Goal: Task Accomplishment & Management: Manage account settings

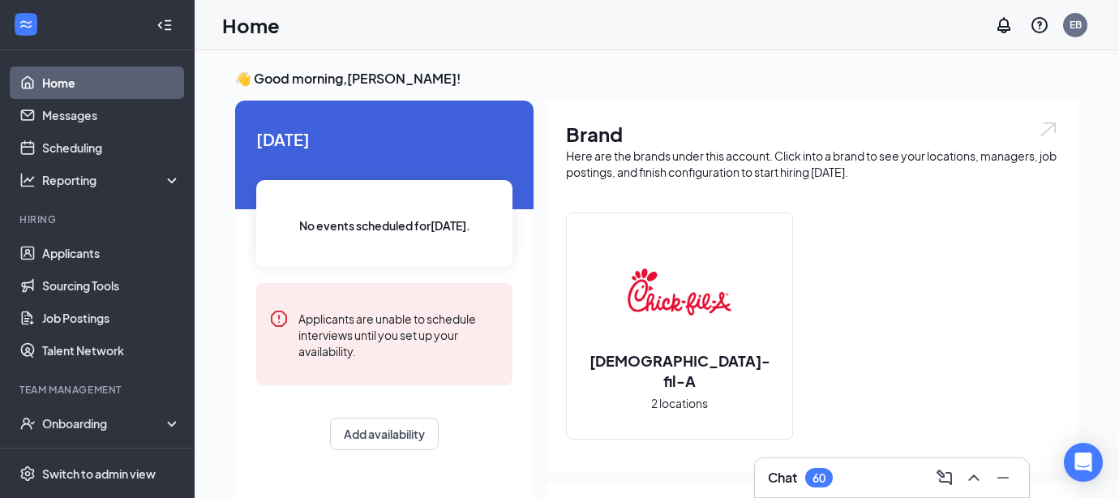
click at [707, 331] on img at bounding box center [680, 292] width 104 height 104
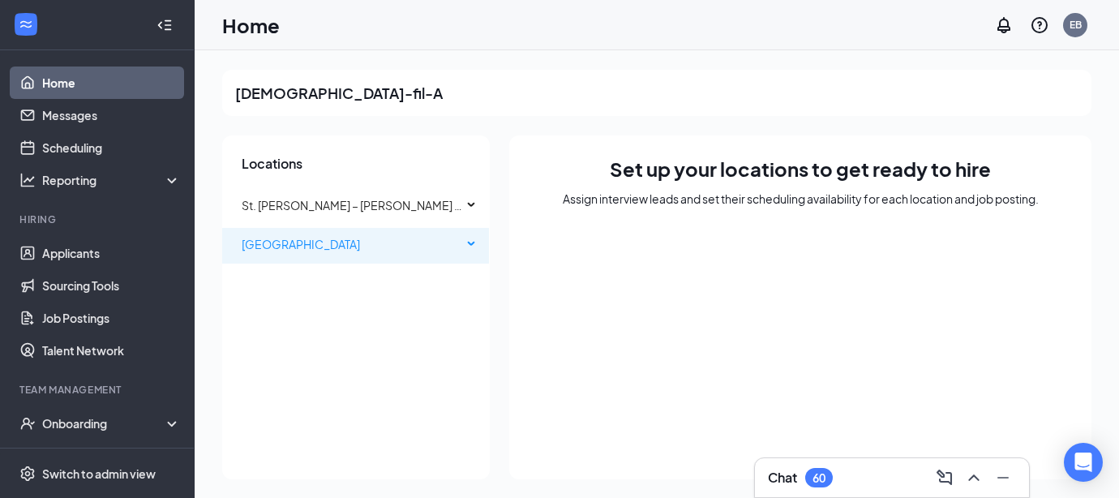
click at [465, 238] on div "[GEOGRAPHIC_DATA]" at bounding box center [356, 244] width 268 height 32
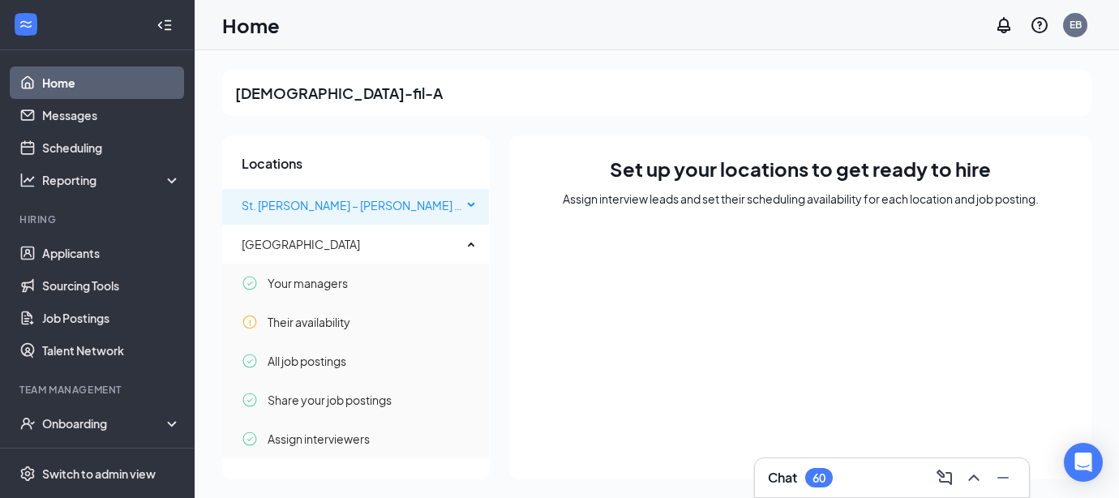
click at [463, 201] on div "St. [PERSON_NAME] – [PERSON_NAME] ([GEOGRAPHIC_DATA])" at bounding box center [356, 205] width 268 height 32
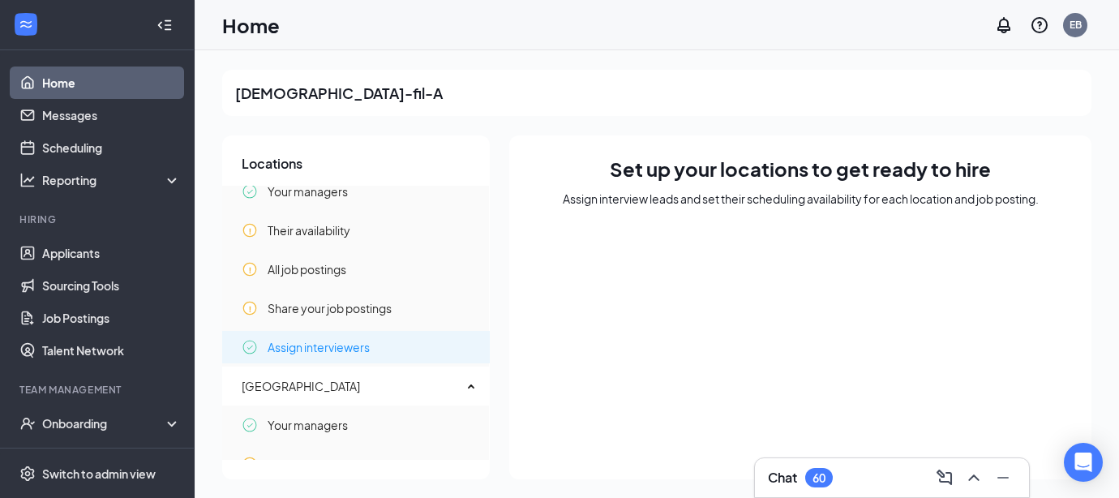
scroll to position [21, 0]
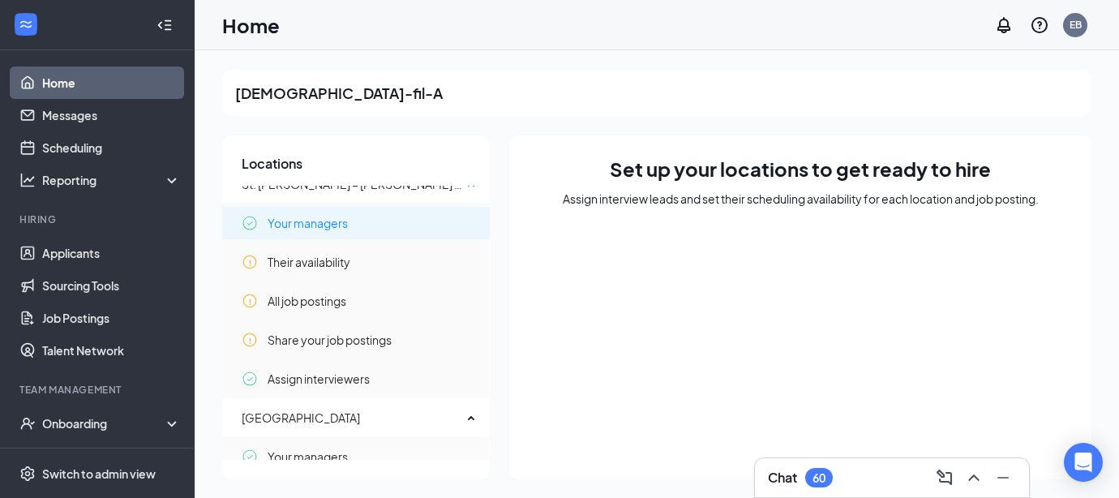
click at [316, 213] on span "Your managers" at bounding box center [308, 223] width 80 height 32
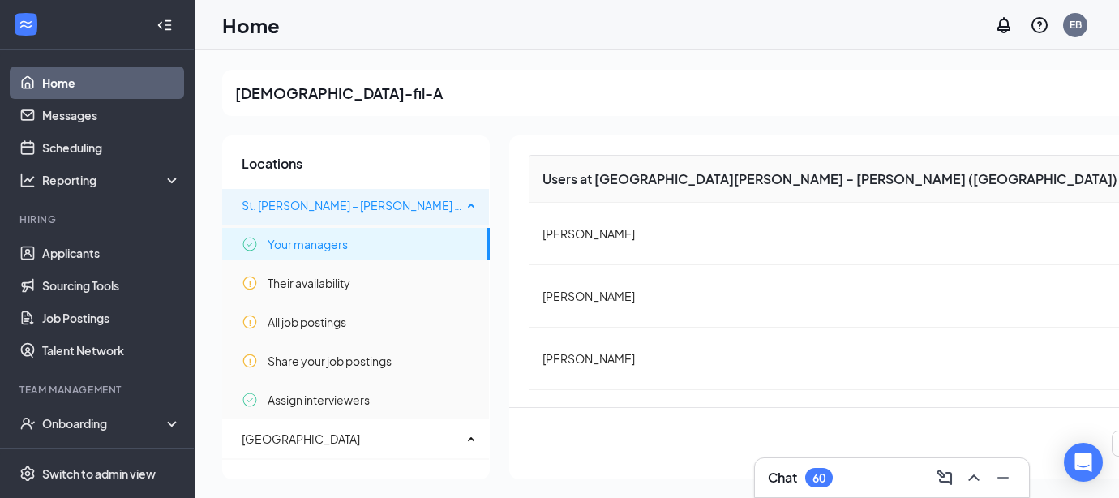
scroll to position [0, 0]
click at [366, 207] on span "St. [PERSON_NAME] – [PERSON_NAME] ([GEOGRAPHIC_DATA])" at bounding box center [410, 205] width 337 height 15
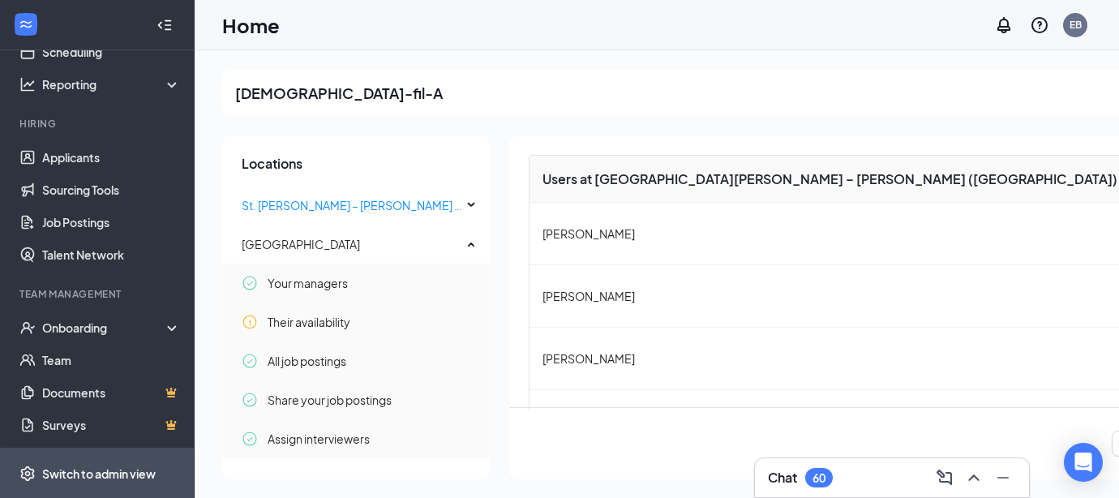
scroll to position [96, 0]
click at [132, 470] on div "Switch to admin view" at bounding box center [99, 474] width 114 height 16
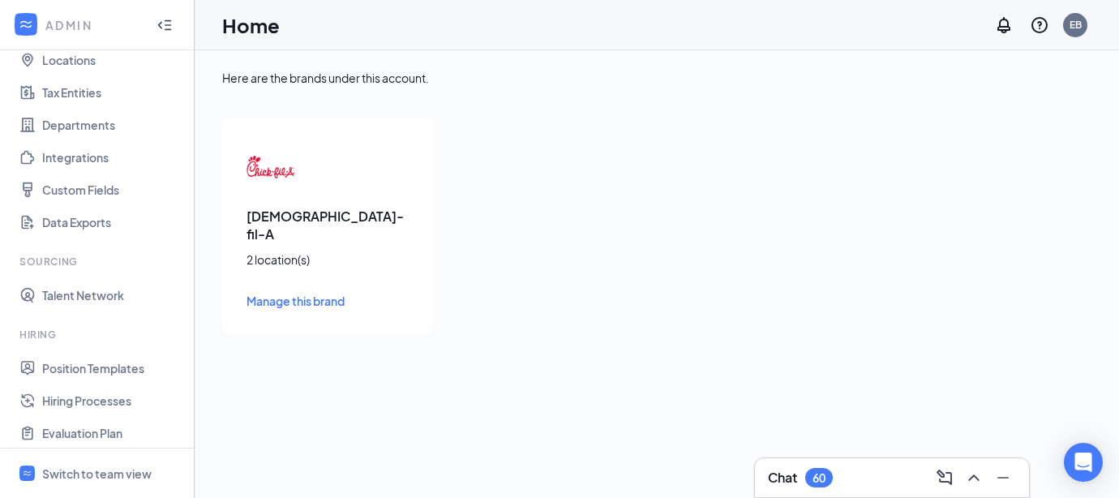
click at [299, 213] on h3 "[DEMOGRAPHIC_DATA]-fil-A" at bounding box center [328, 226] width 162 height 36
click at [260, 176] on img at bounding box center [271, 167] width 49 height 49
click at [273, 228] on div "Chick-fil-A 2 location(s) Manage this brand" at bounding box center [327, 226] width 211 height 216
click at [273, 251] on div "2 location(s)" at bounding box center [328, 259] width 162 height 16
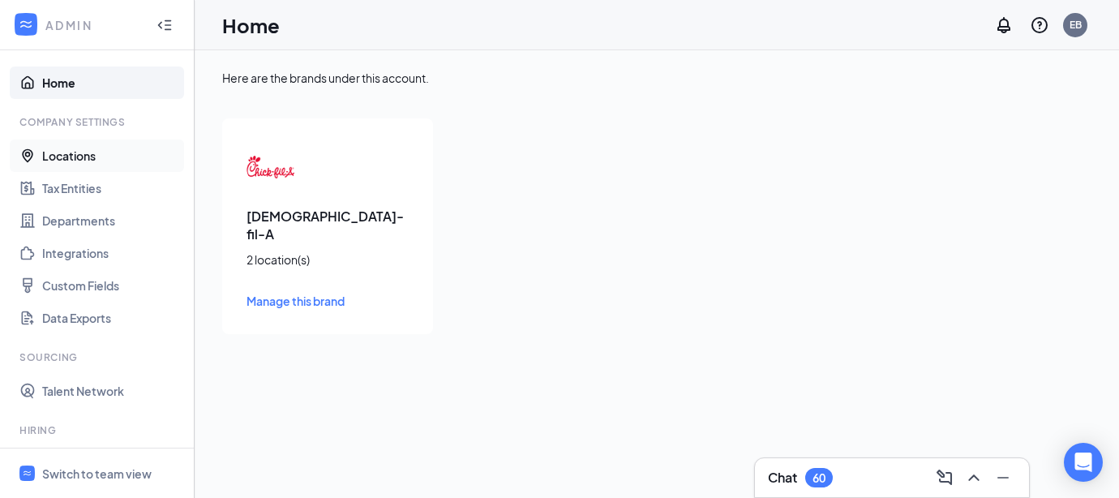
click at [76, 152] on link "Locations" at bounding box center [111, 156] width 139 height 32
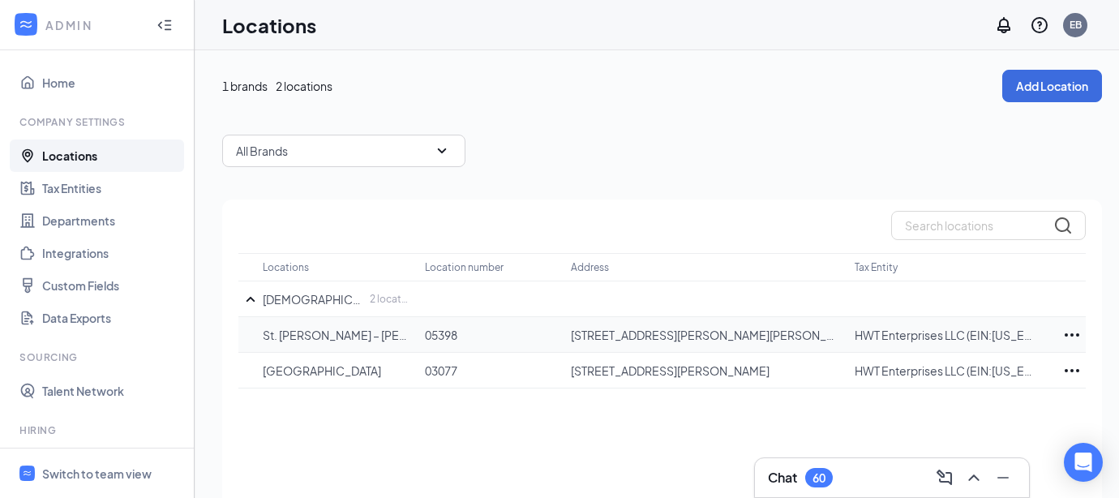
click at [1073, 333] on icon "Ellipses" at bounding box center [1072, 334] width 19 height 19
click at [1072, 333] on icon "Ellipses" at bounding box center [1072, 334] width 19 height 19
click at [427, 340] on p "05398" at bounding box center [490, 335] width 130 height 16
click at [100, 222] on link "Departments" at bounding box center [111, 220] width 139 height 32
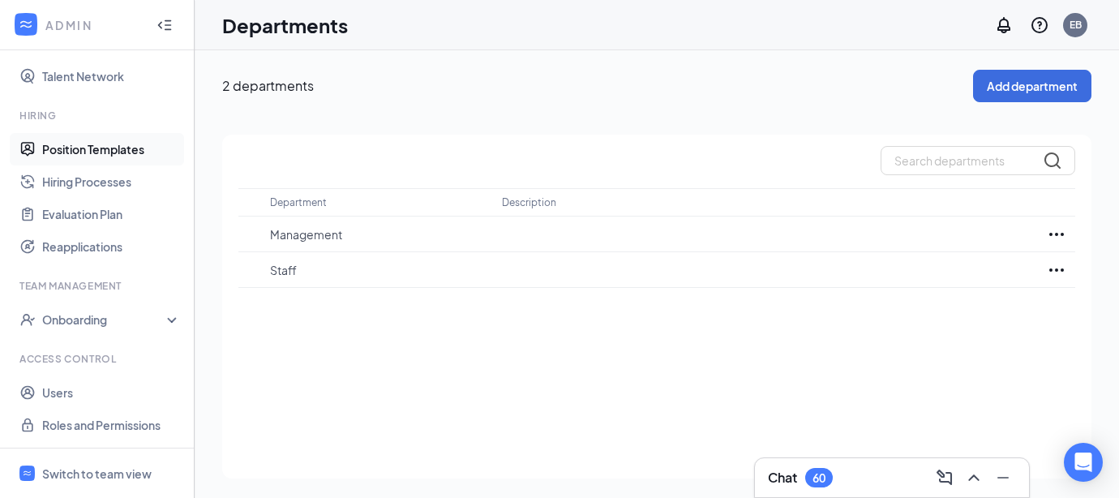
click at [90, 150] on link "Position Templates" at bounding box center [111, 149] width 139 height 32
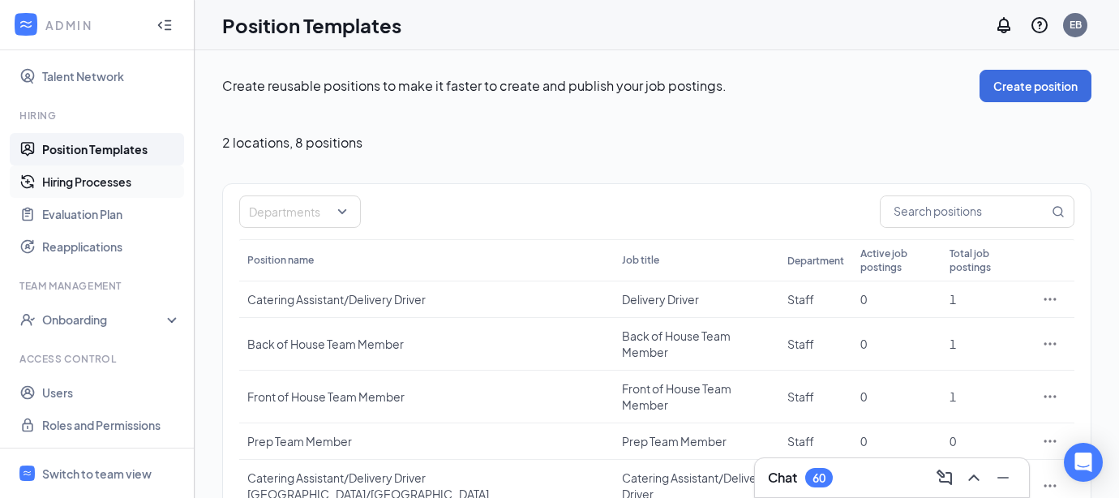
click at [120, 187] on link "Hiring Processes" at bounding box center [111, 181] width 139 height 32
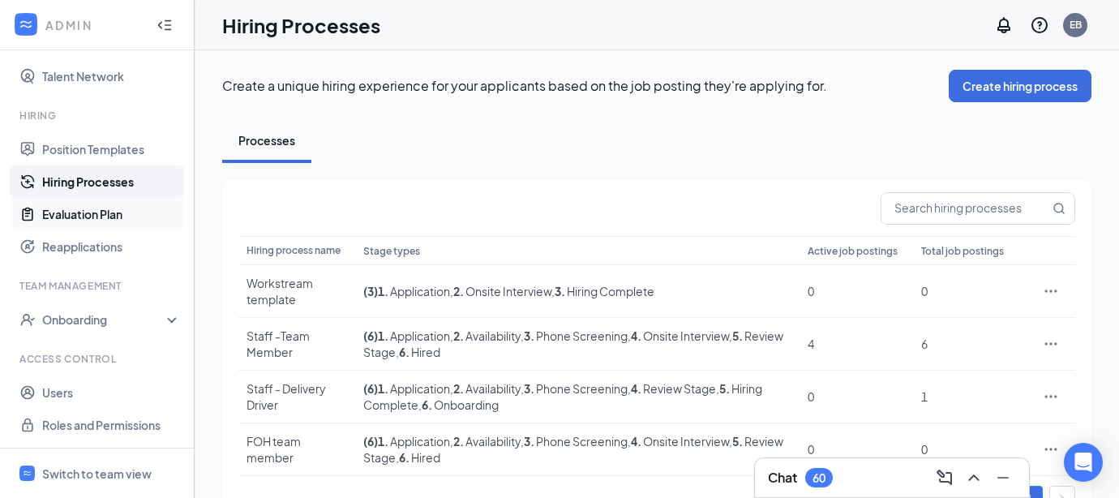
click at [105, 213] on link "Evaluation Plan" at bounding box center [111, 214] width 139 height 32
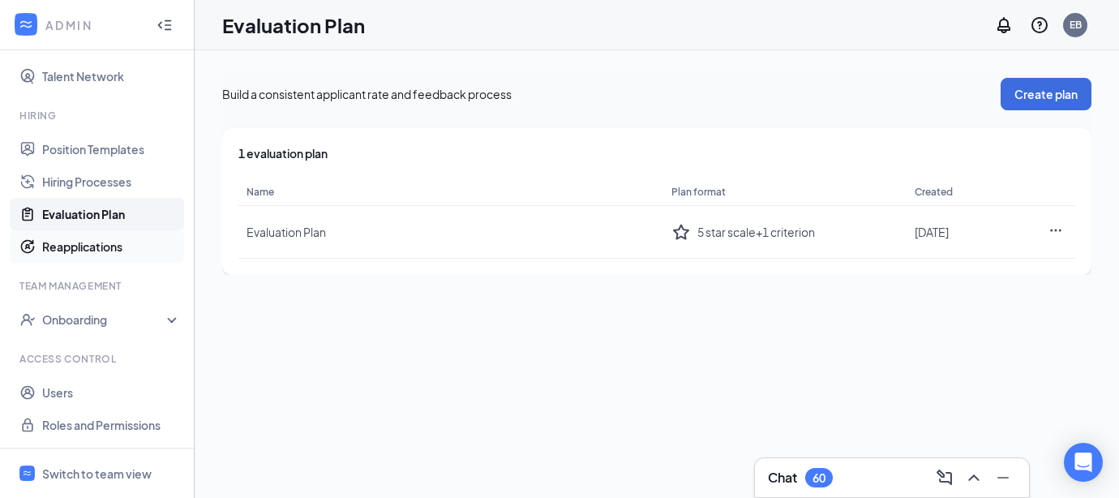
click at [97, 252] on link "Reapplications" at bounding box center [111, 246] width 139 height 32
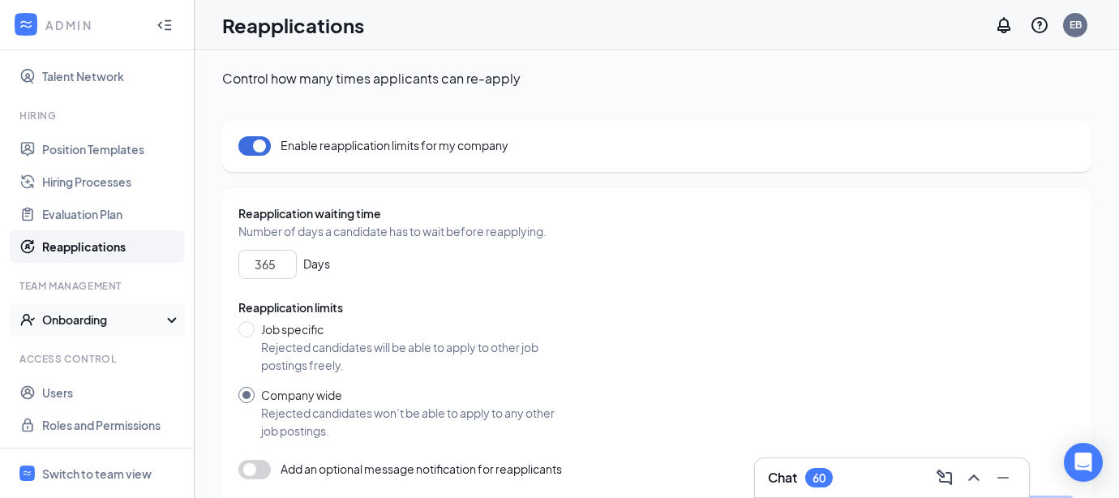
click at [88, 316] on div "Onboarding" at bounding box center [104, 319] width 125 height 16
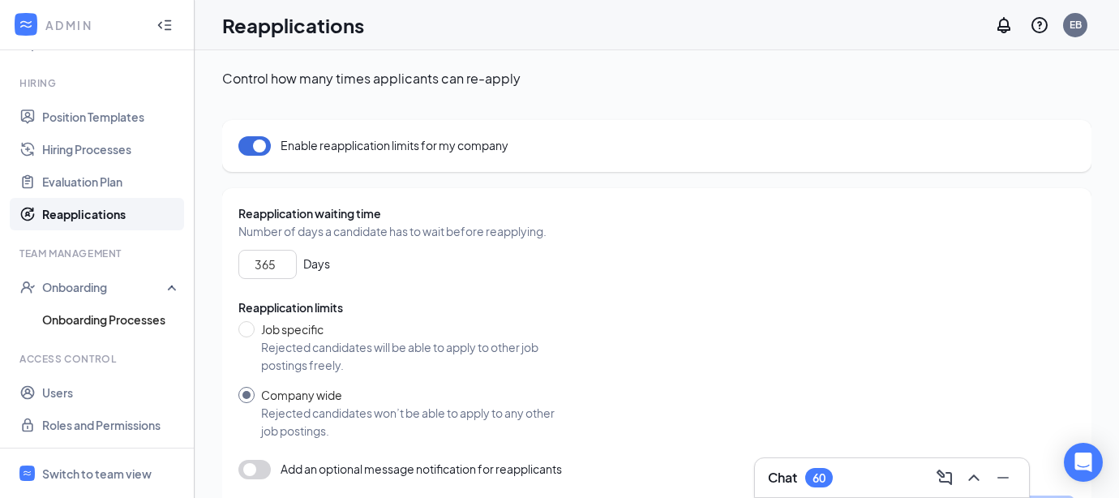
scroll to position [347, 0]
click at [69, 393] on link "Users" at bounding box center [111, 392] width 139 height 32
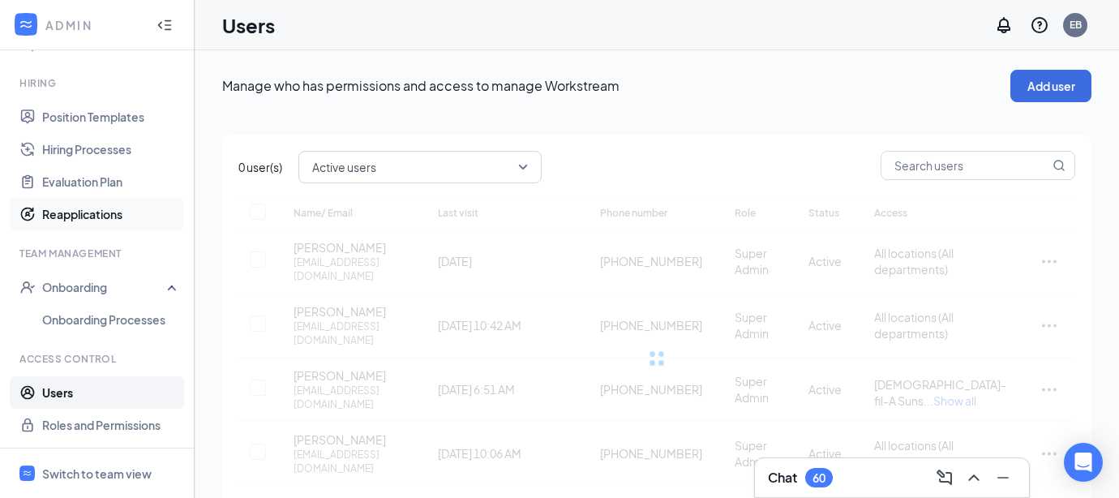
checkbox input "false"
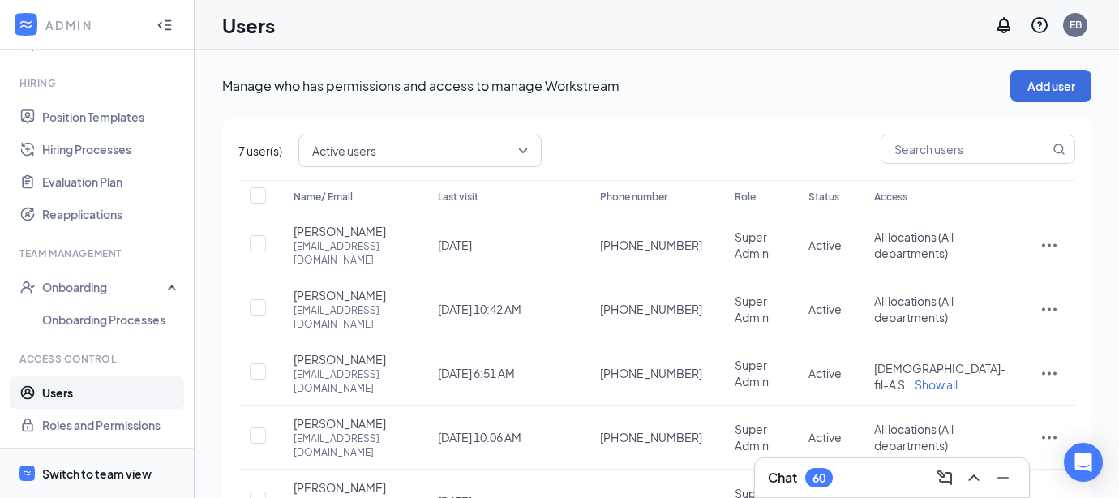
scroll to position [347, 0]
click at [101, 469] on div "Switch to team view" at bounding box center [96, 474] width 109 height 16
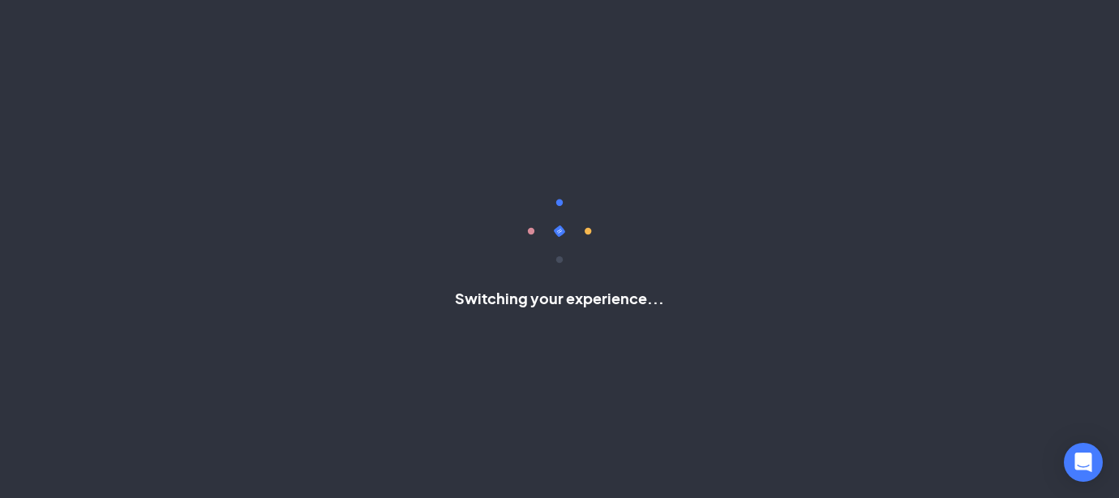
scroll to position [96, 0]
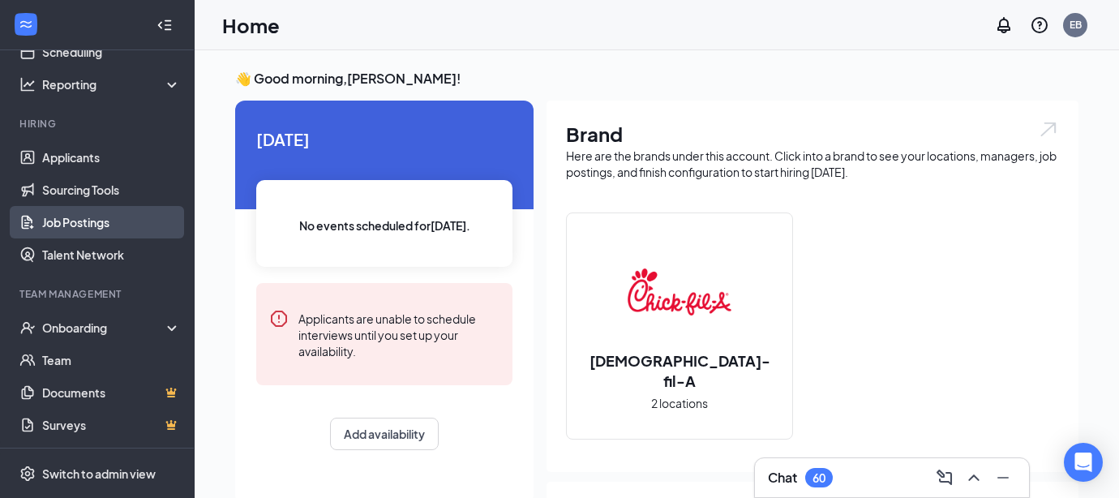
click at [114, 226] on link "Job Postings" at bounding box center [111, 222] width 139 height 32
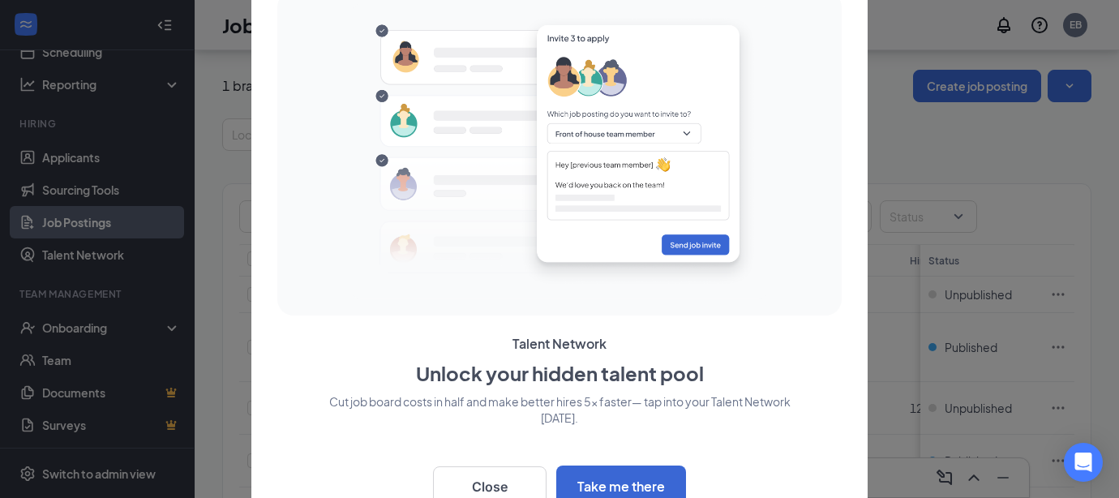
scroll to position [182, 0]
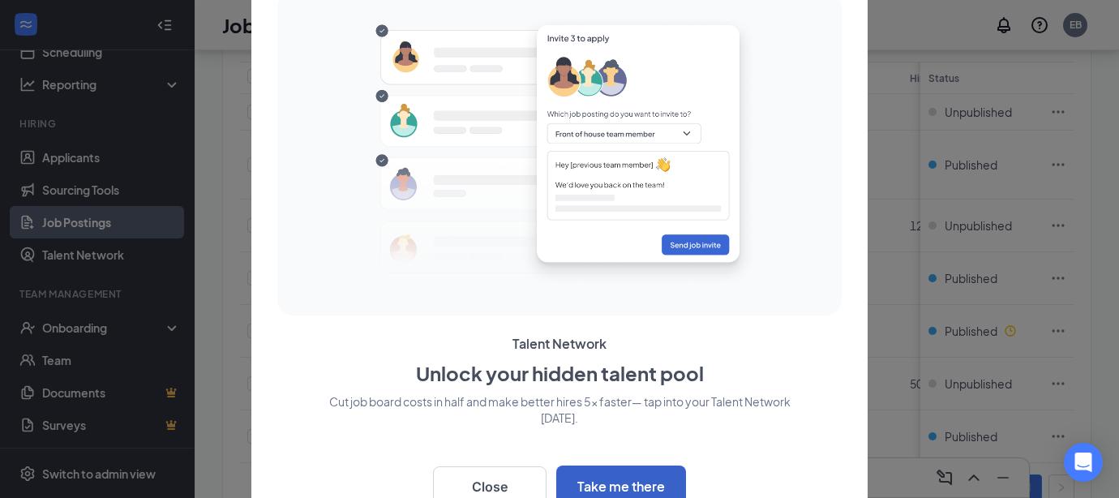
click at [608, 482] on button "Take me there" at bounding box center [621, 486] width 130 height 41
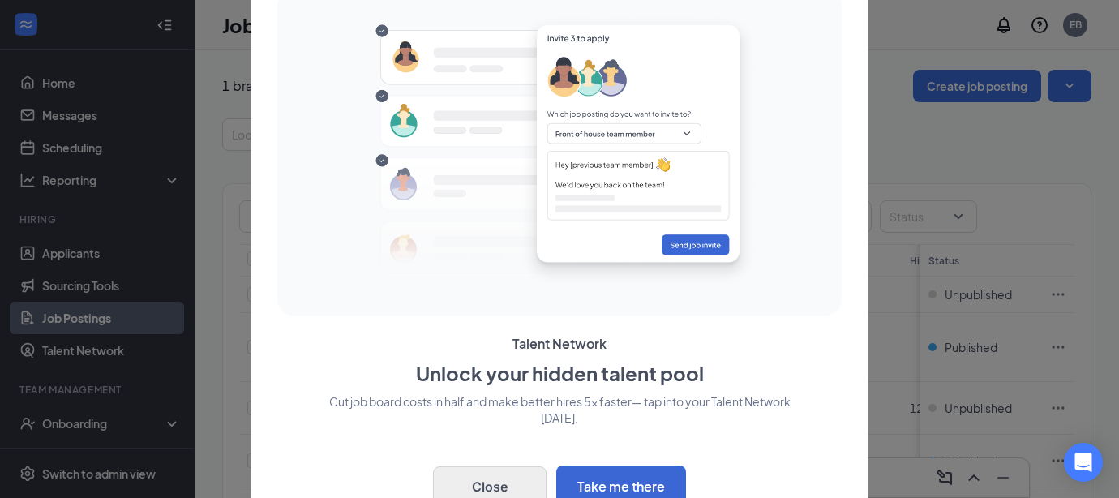
click at [498, 487] on button "Close" at bounding box center [490, 486] width 114 height 41
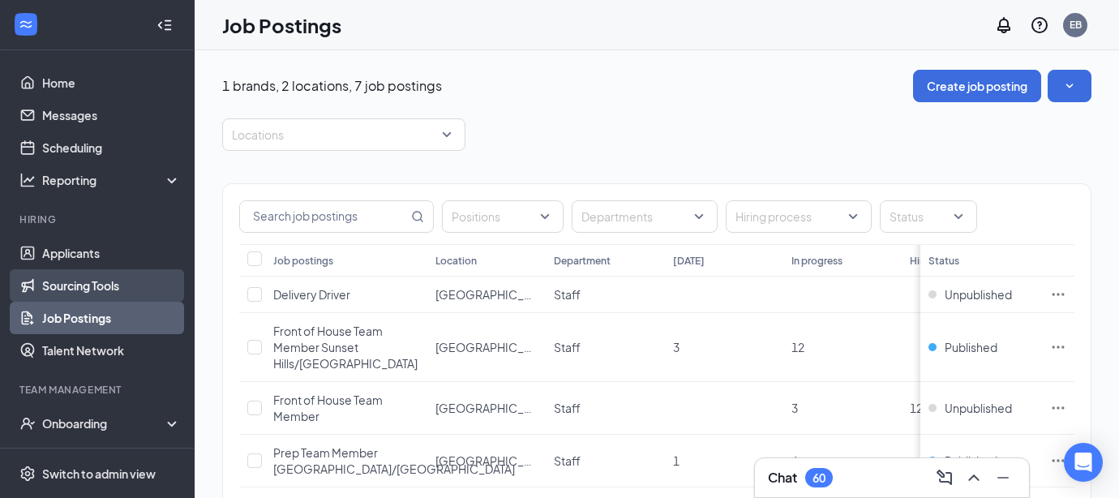
click at [107, 287] on link "Sourcing Tools" at bounding box center [111, 285] width 139 height 32
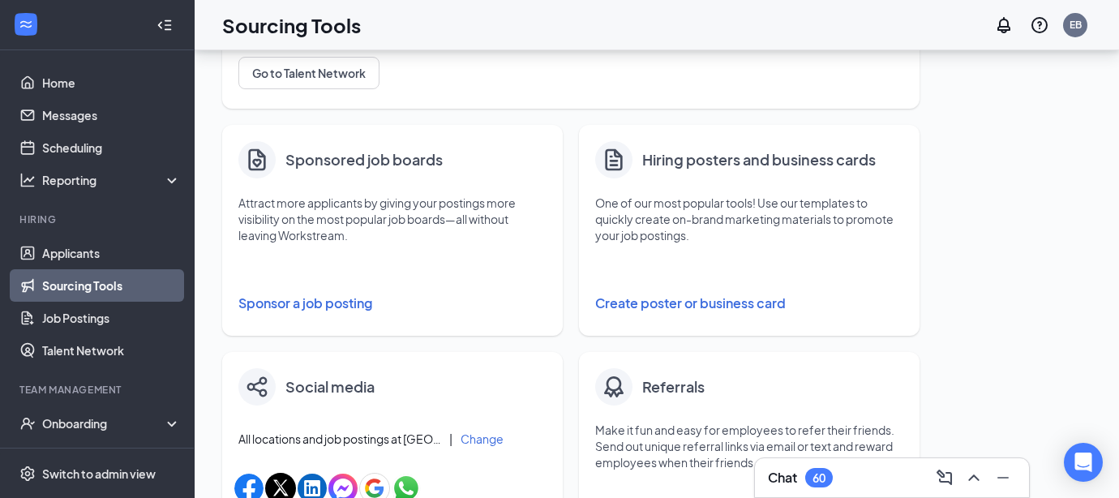
scroll to position [230, 0]
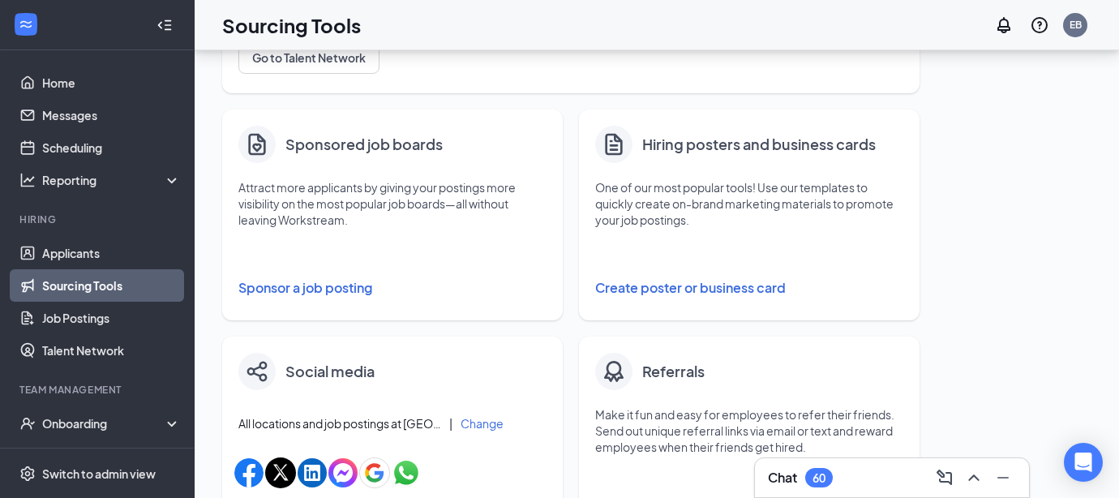
click at [694, 285] on button "Create poster or business card" at bounding box center [749, 288] width 308 height 32
type input "PNG"
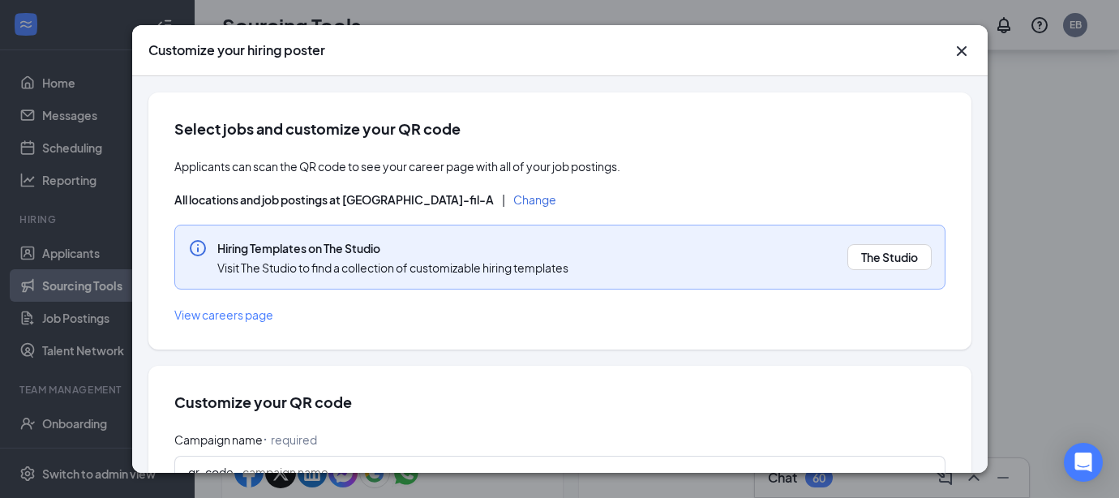
scroll to position [0, 0]
click at [962, 51] on icon "Cross" at bounding box center [961, 51] width 10 height 10
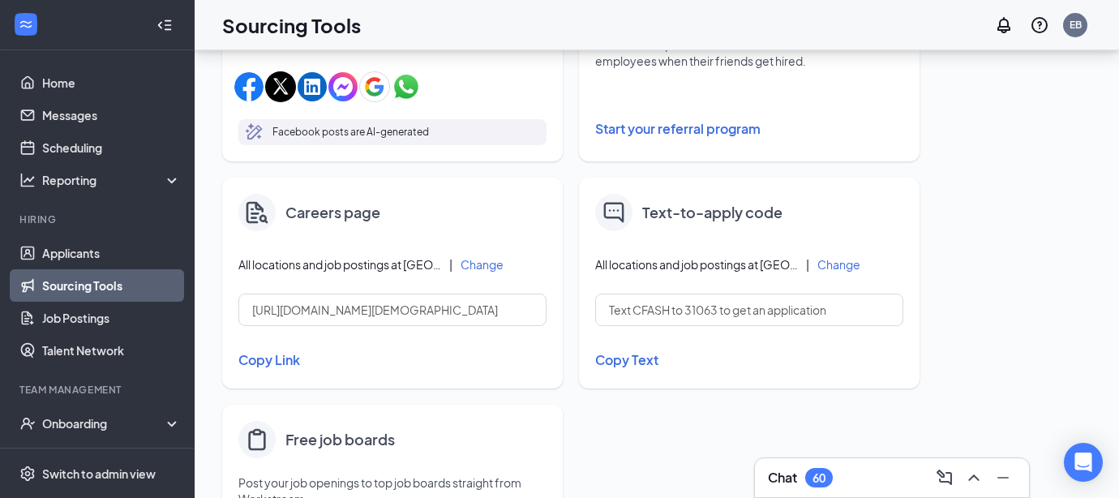
scroll to position [617, 0]
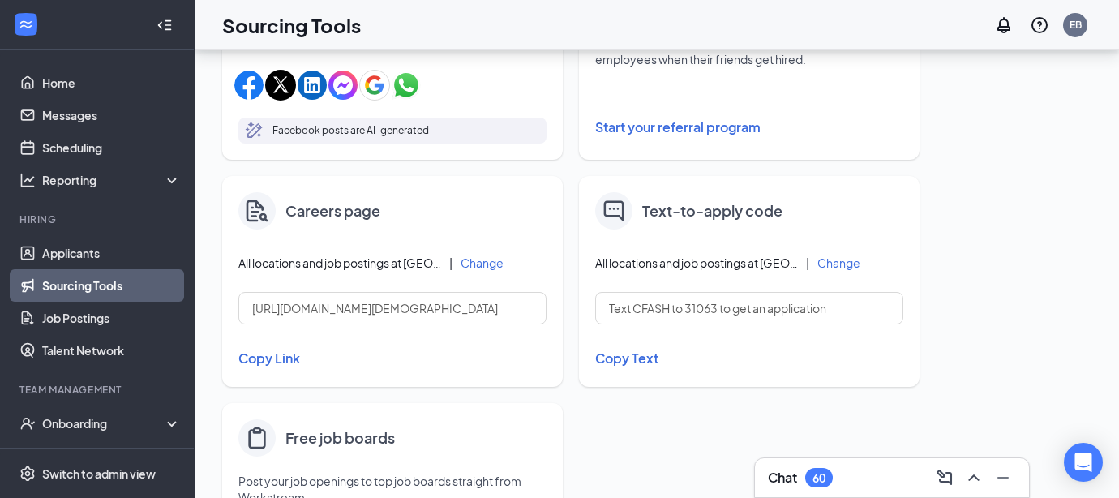
click at [831, 262] on button "Change" at bounding box center [839, 262] width 43 height 11
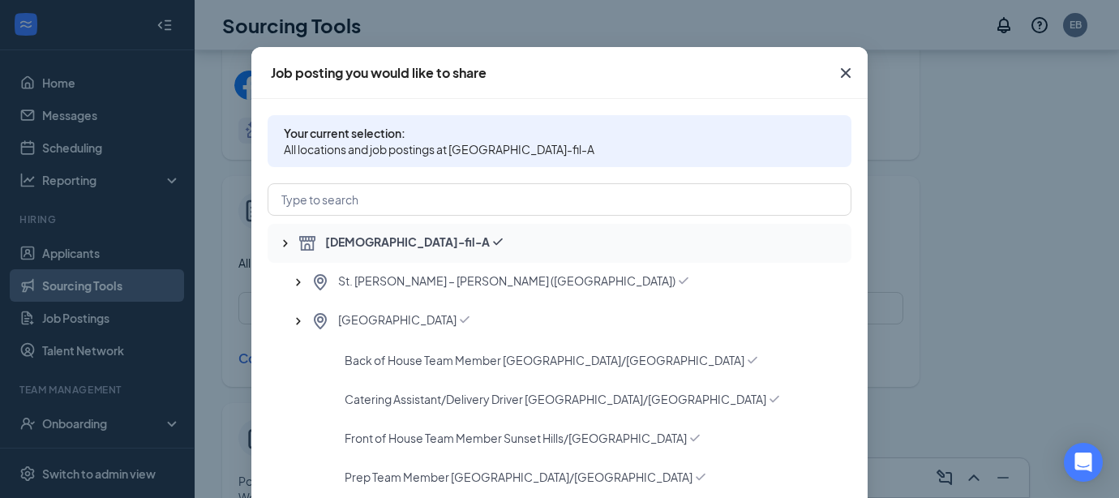
scroll to position [35, 0]
click at [447, 271] on div "St. [PERSON_NAME] – [PERSON_NAME] ([GEOGRAPHIC_DATA])" at bounding box center [560, 281] width 584 height 39
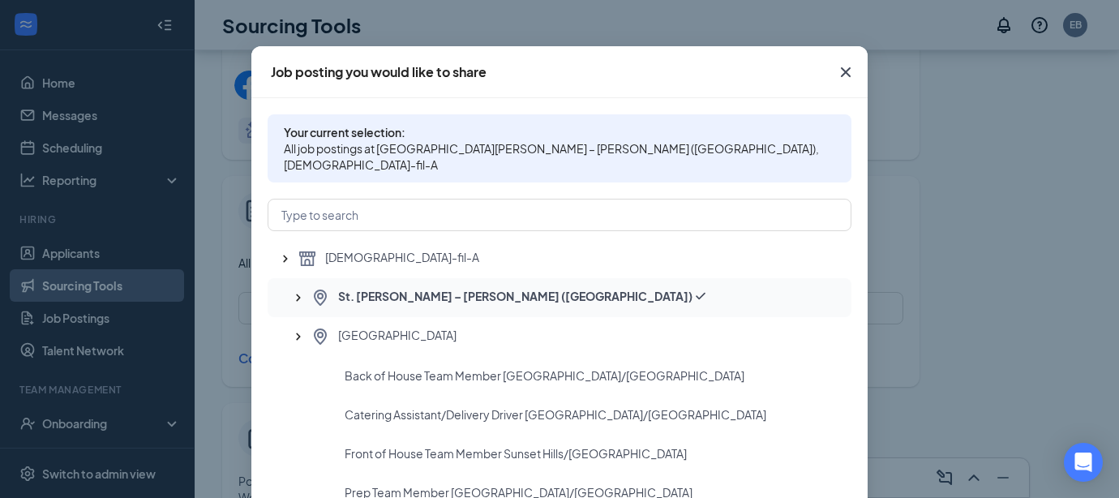
click at [299, 294] on icon "SmallChevronUp" at bounding box center [298, 297] width 4 height 7
click at [299, 290] on icon "SmallChevronUp" at bounding box center [298, 298] width 16 height 16
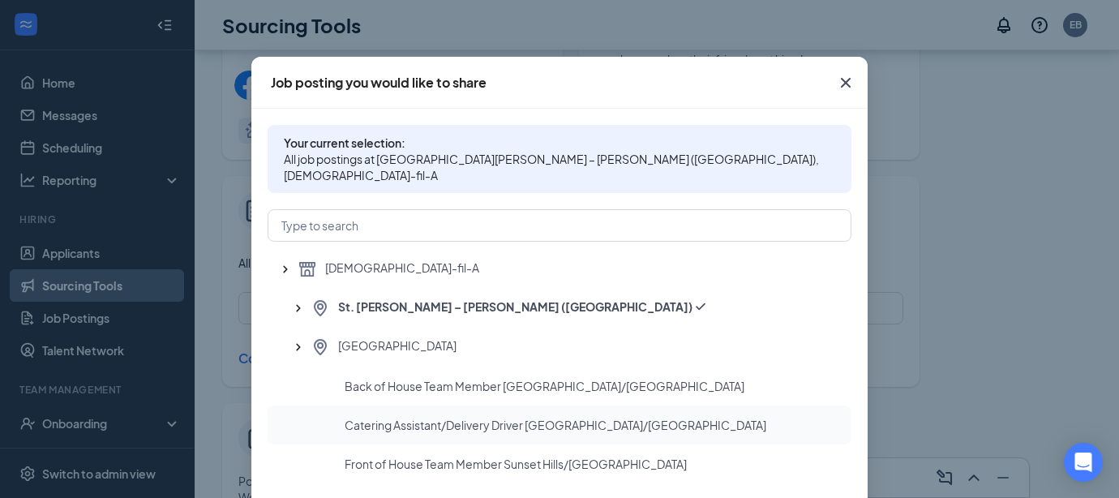
scroll to position [23, 0]
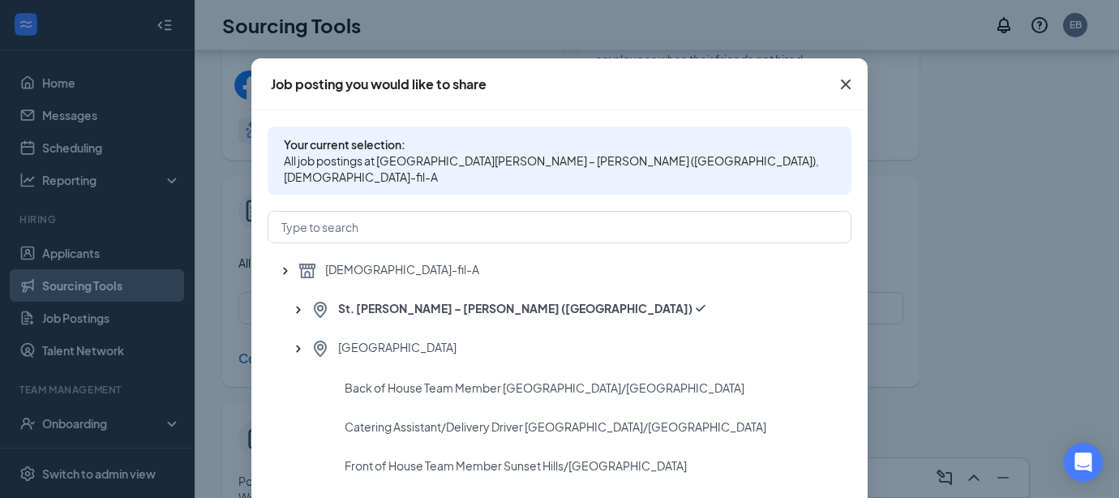
click at [848, 82] on icon "Cross" at bounding box center [846, 84] width 10 height 10
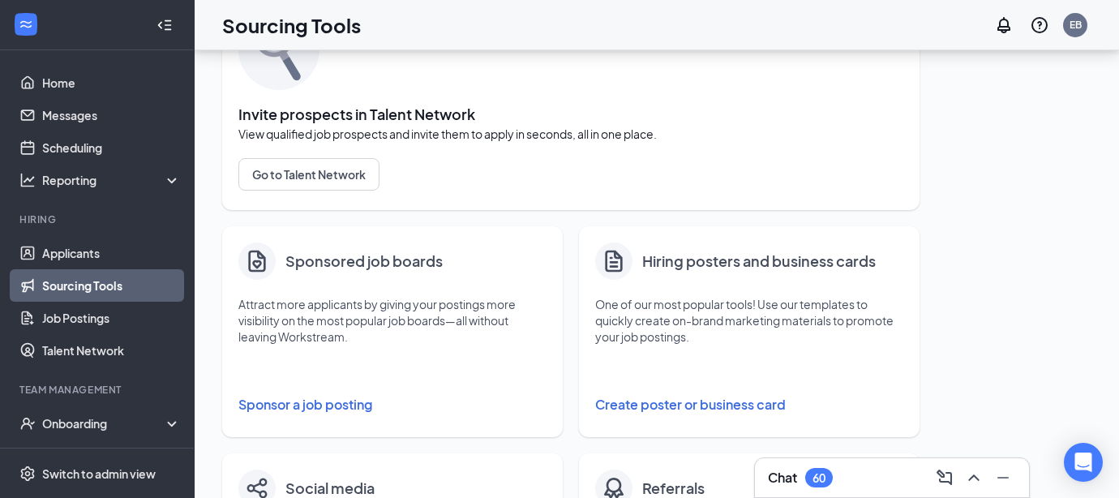
scroll to position [113, 0]
click at [726, 406] on button "Create poster or business card" at bounding box center [749, 405] width 308 height 32
type input "PNG"
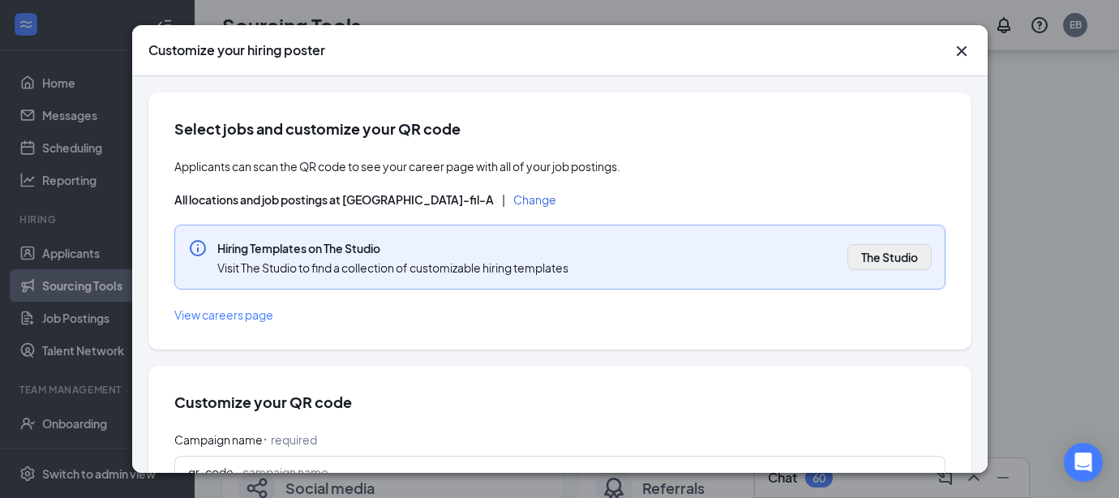
click at [894, 262] on span "The Studio" at bounding box center [889, 257] width 57 height 16
click at [247, 314] on span "View careers page" at bounding box center [223, 314] width 99 height 15
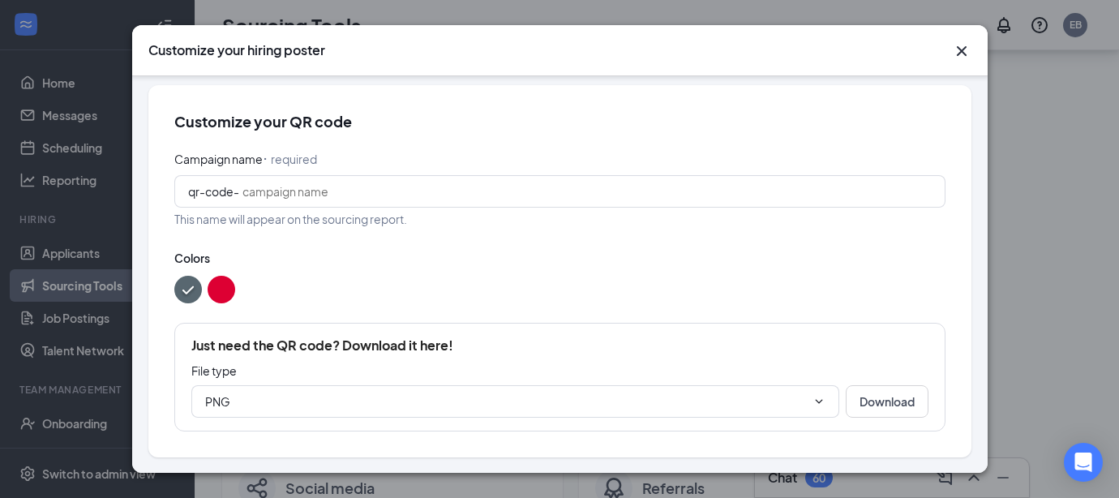
scroll to position [280, 0]
click at [77, 354] on div "Customize your hiring poster Select jobs and customize your QR code Applicants …" at bounding box center [559, 249] width 1119 height 498
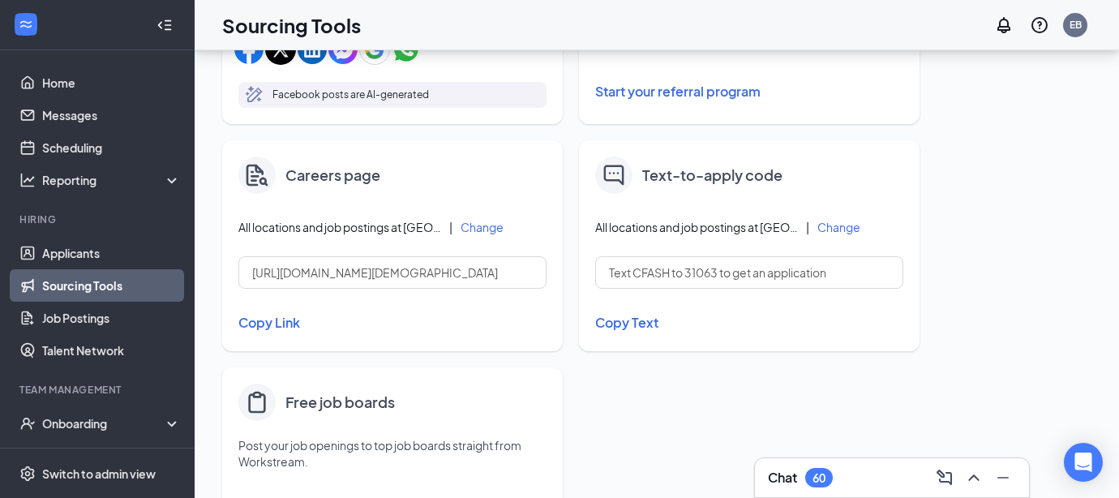
scroll to position [654, 0]
click at [74, 98] on link "Home" at bounding box center [111, 83] width 139 height 32
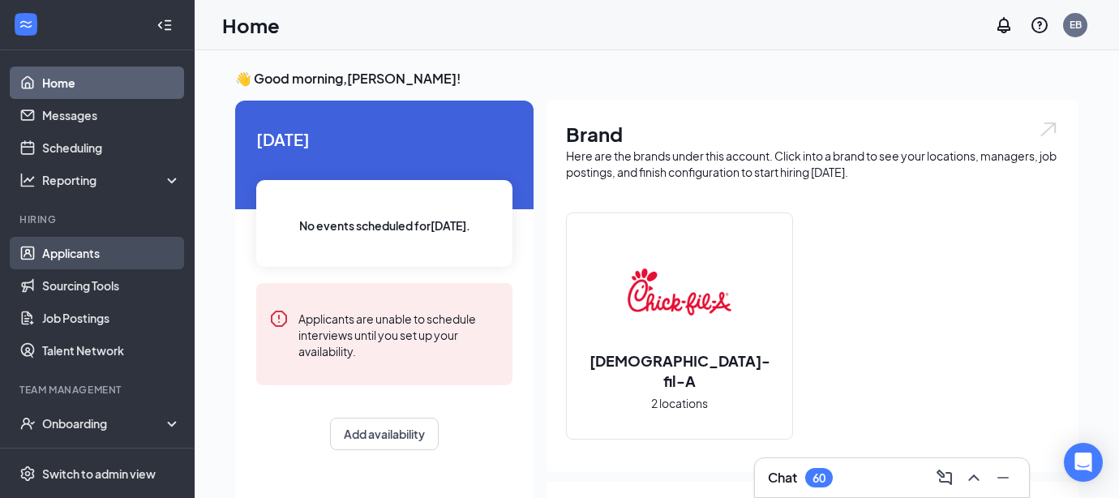
click at [110, 258] on link "Applicants" at bounding box center [111, 253] width 139 height 32
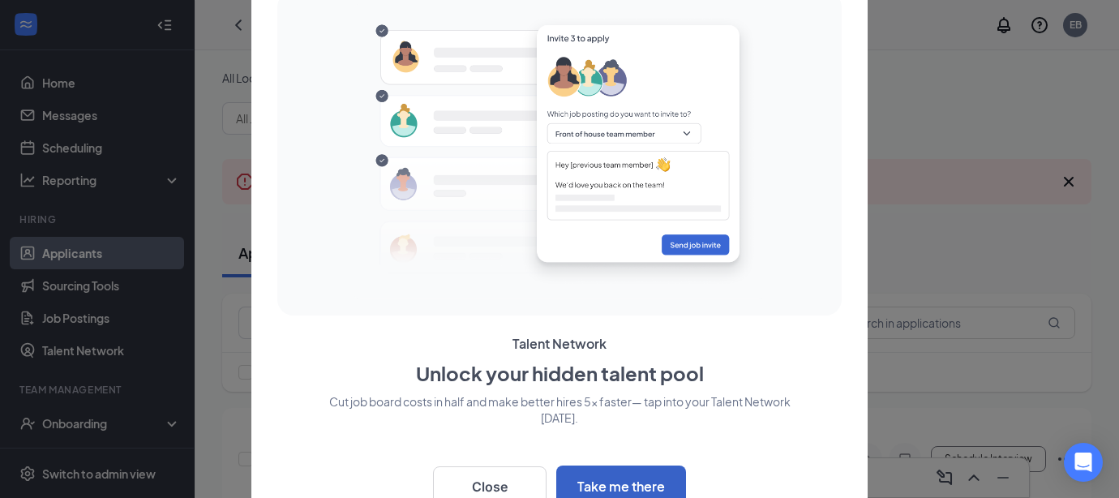
click at [612, 485] on button "Take me there" at bounding box center [621, 486] width 130 height 41
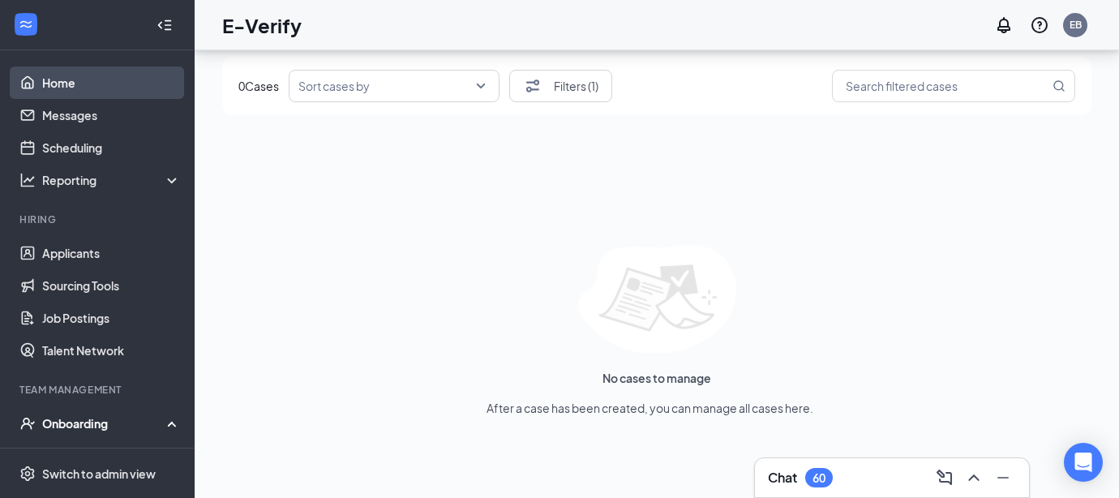
click at [78, 86] on link "Home" at bounding box center [111, 83] width 139 height 32
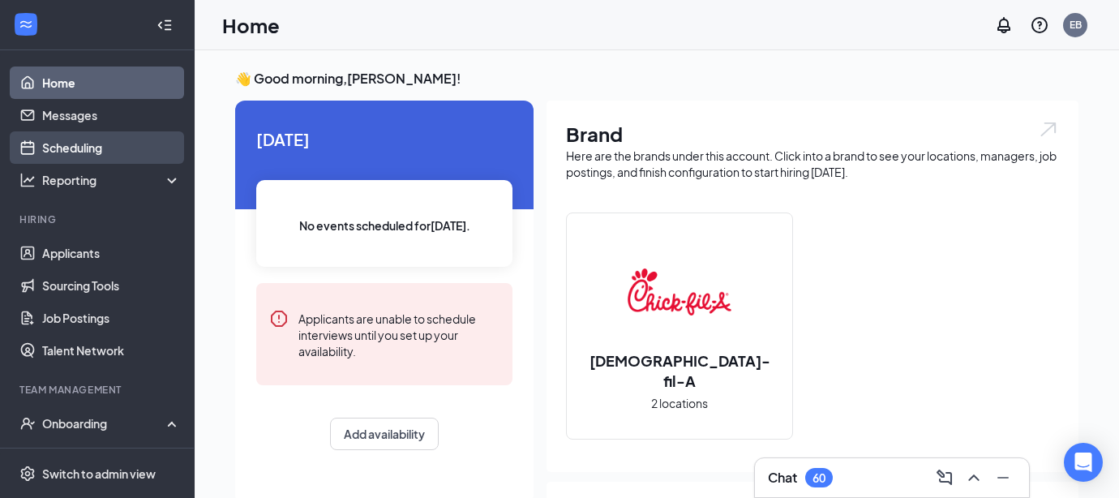
click at [84, 158] on link "Scheduling" at bounding box center [111, 147] width 139 height 32
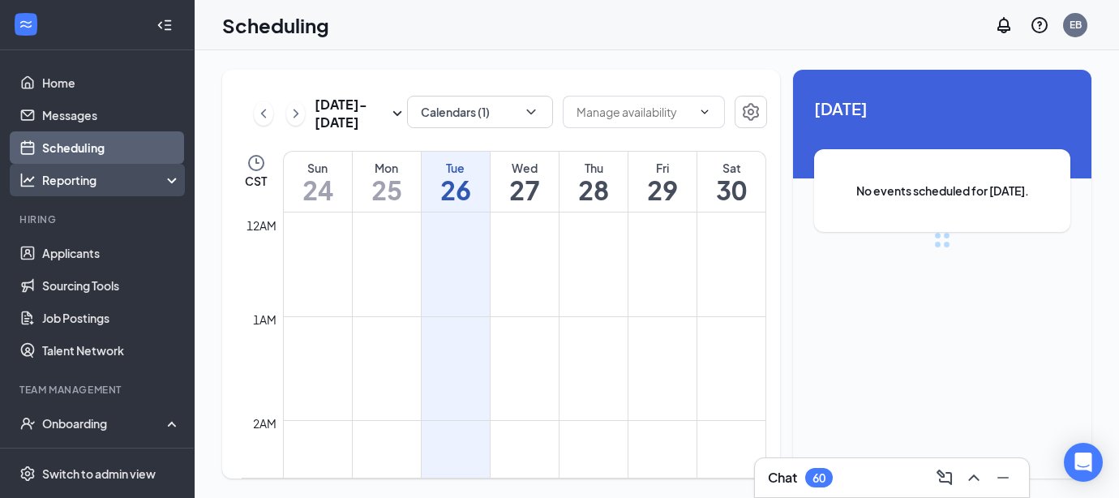
click at [80, 180] on div "Reporting" at bounding box center [112, 180] width 140 height 16
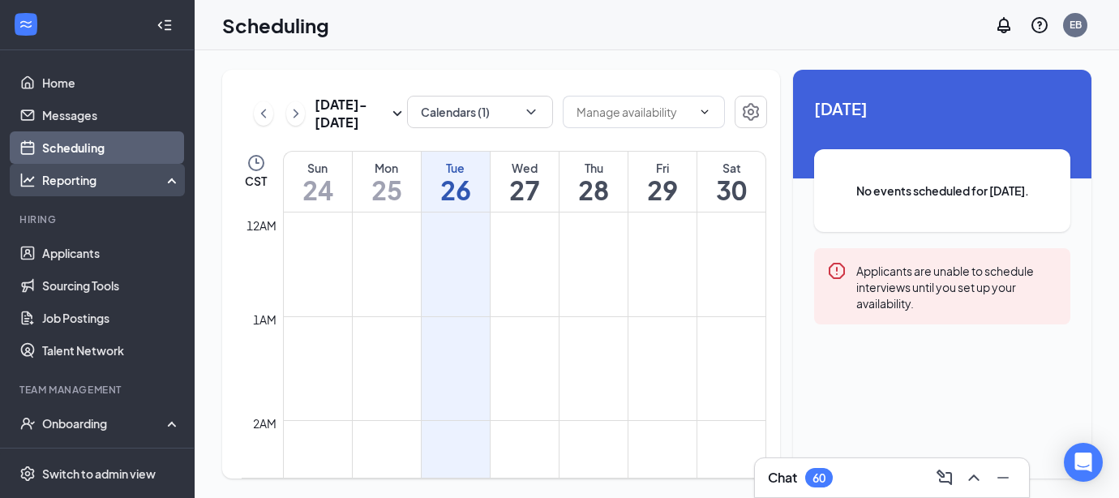
scroll to position [797, 0]
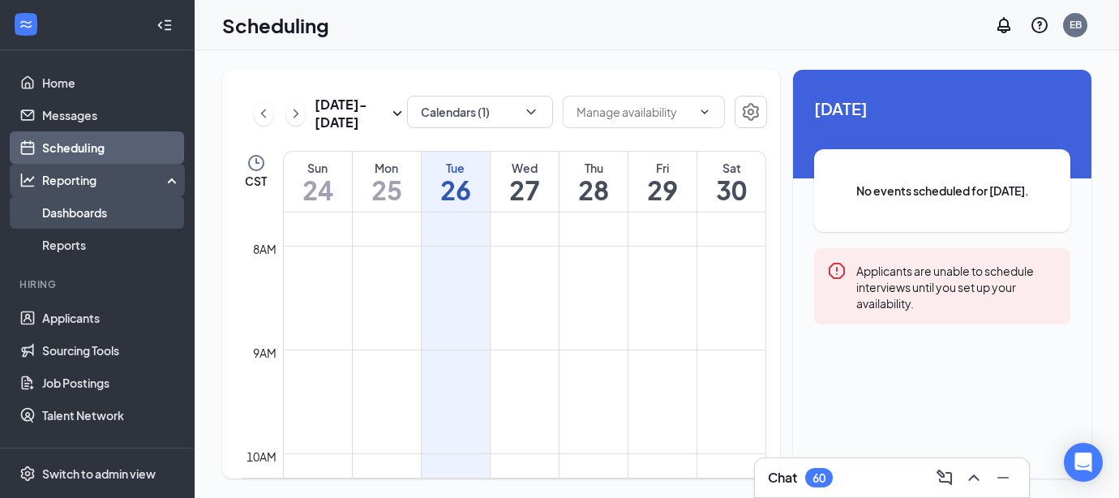
click at [79, 213] on link "Dashboards" at bounding box center [111, 212] width 139 height 32
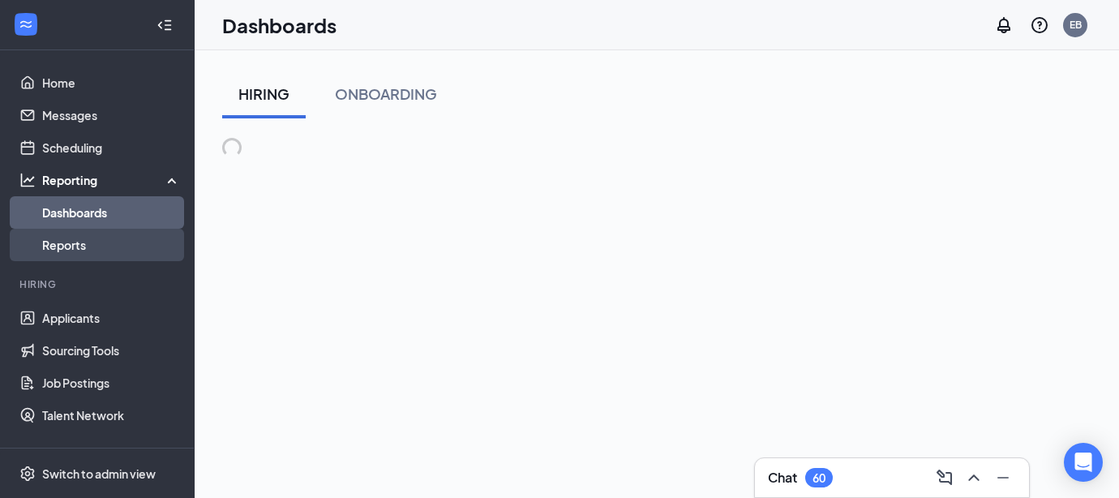
click at [72, 241] on link "Reports" at bounding box center [111, 245] width 139 height 32
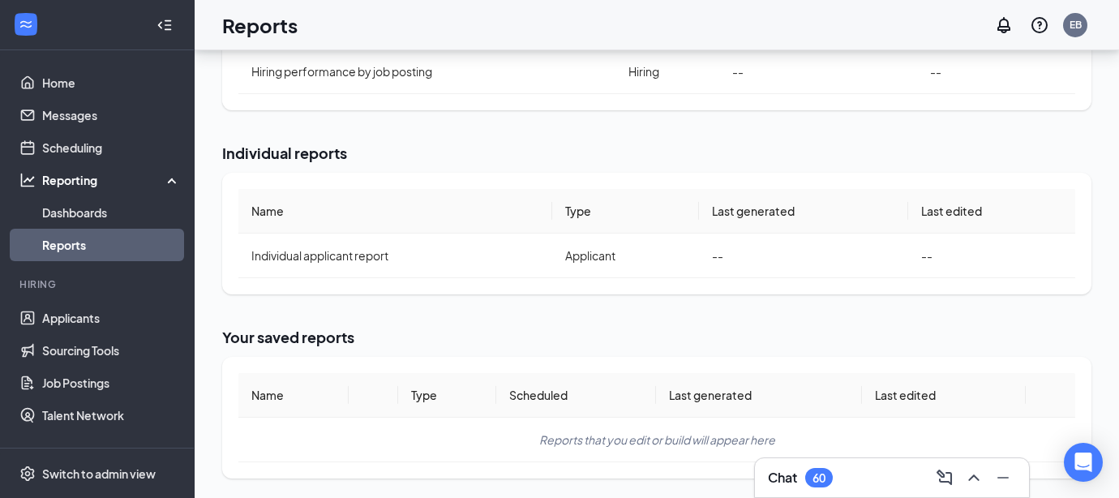
scroll to position [310, 0]
click at [110, 350] on link "Sourcing Tools" at bounding box center [111, 350] width 139 height 32
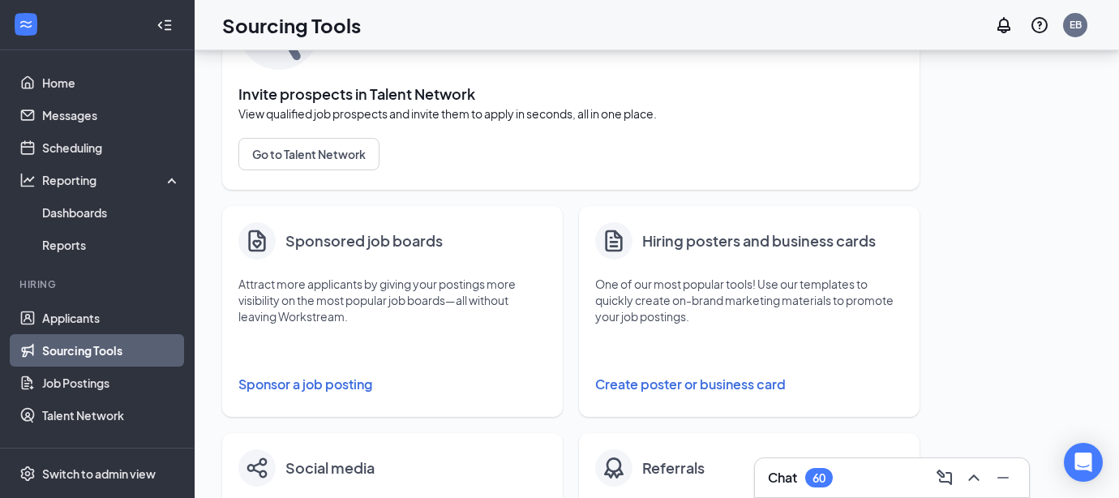
scroll to position [157, 0]
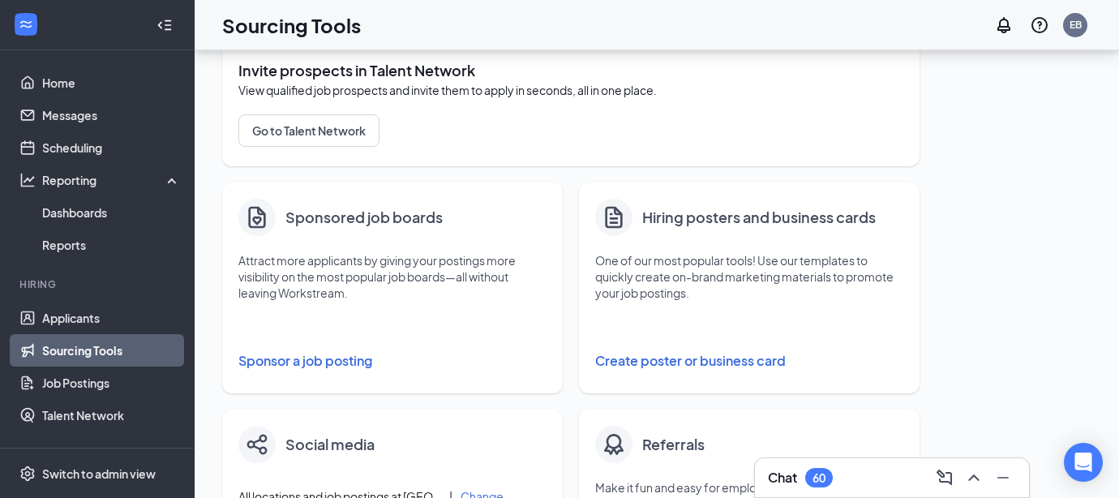
click at [341, 365] on button "Sponsor a job posting" at bounding box center [392, 361] width 308 height 32
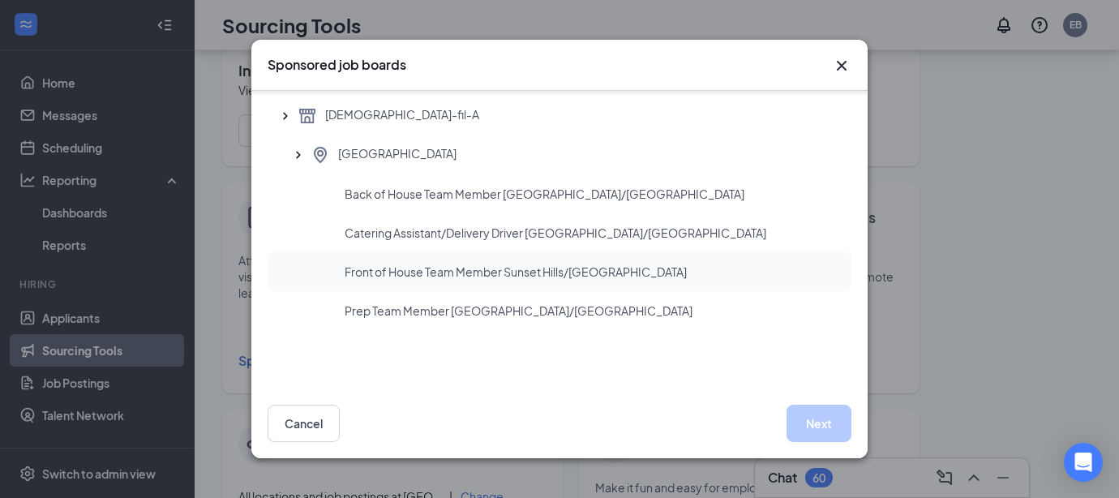
scroll to position [85, 0]
click at [514, 272] on span "Front of House Team Member Sunset Hills/[GEOGRAPHIC_DATA]" at bounding box center [516, 272] width 342 height 16
click at [827, 423] on button "Next" at bounding box center [819, 423] width 65 height 37
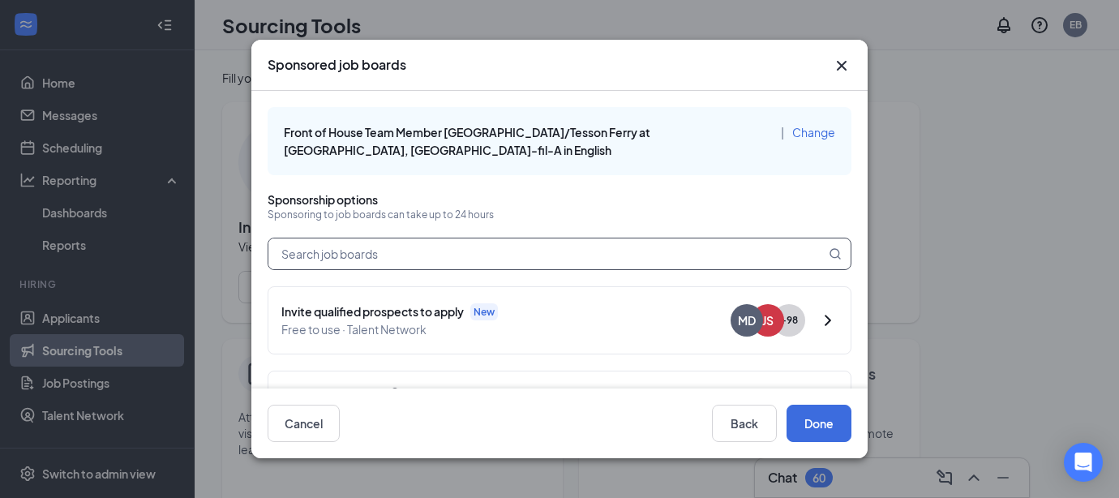
click at [507, 255] on input "text" at bounding box center [546, 253] width 557 height 31
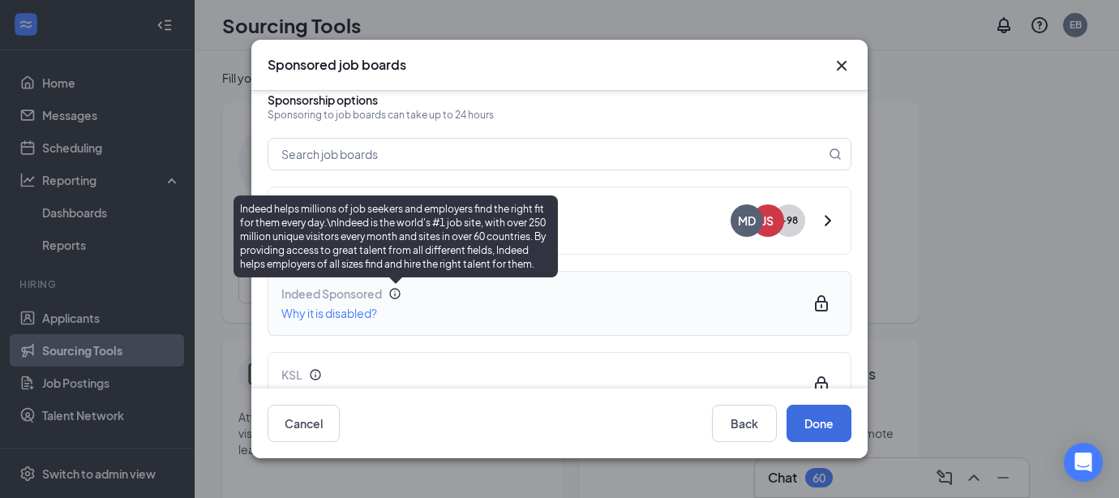
click at [398, 300] on icon "Info" at bounding box center [395, 293] width 13 height 13
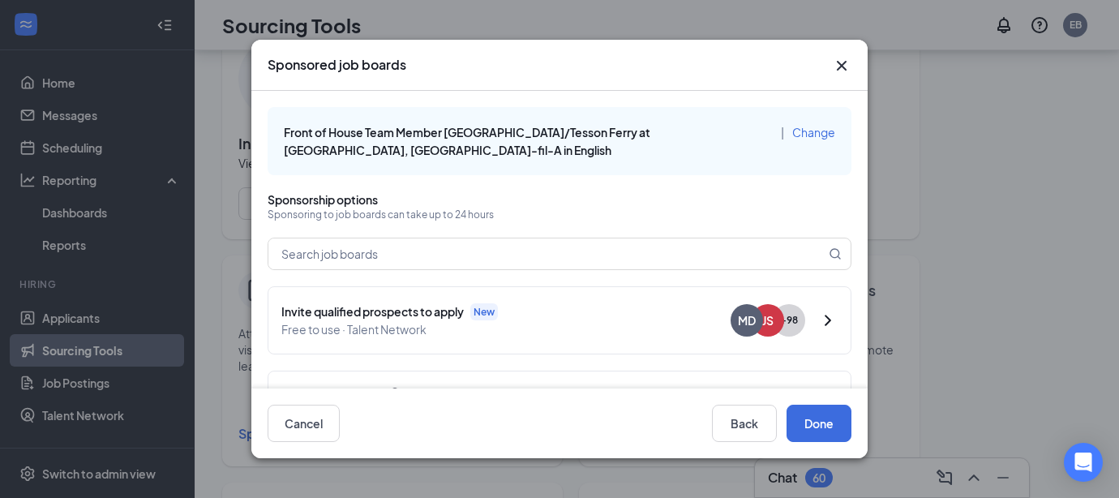
scroll to position [32, 0]
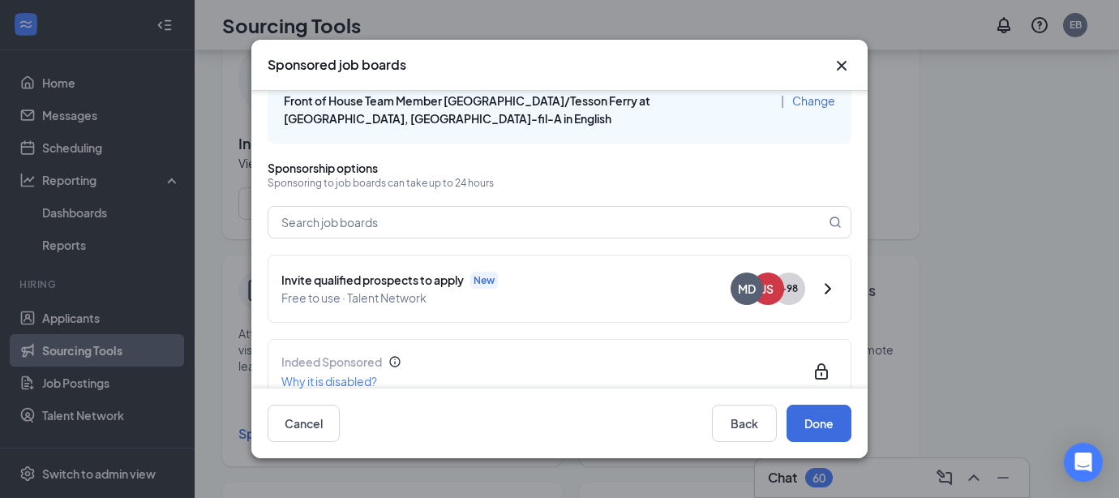
click at [830, 286] on icon "ChevronRight" at bounding box center [827, 288] width 19 height 19
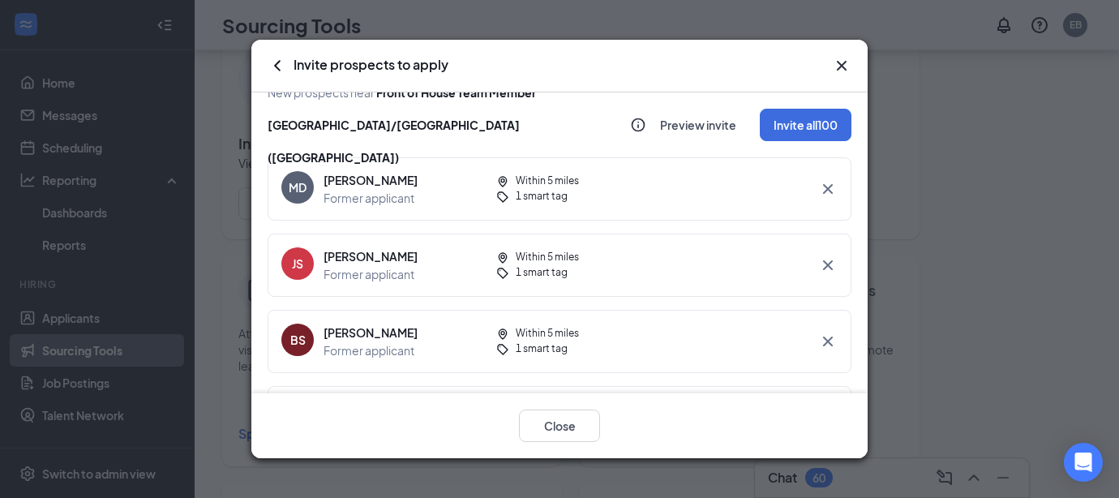
scroll to position [0, 0]
click at [844, 61] on icon "Cross" at bounding box center [841, 65] width 19 height 19
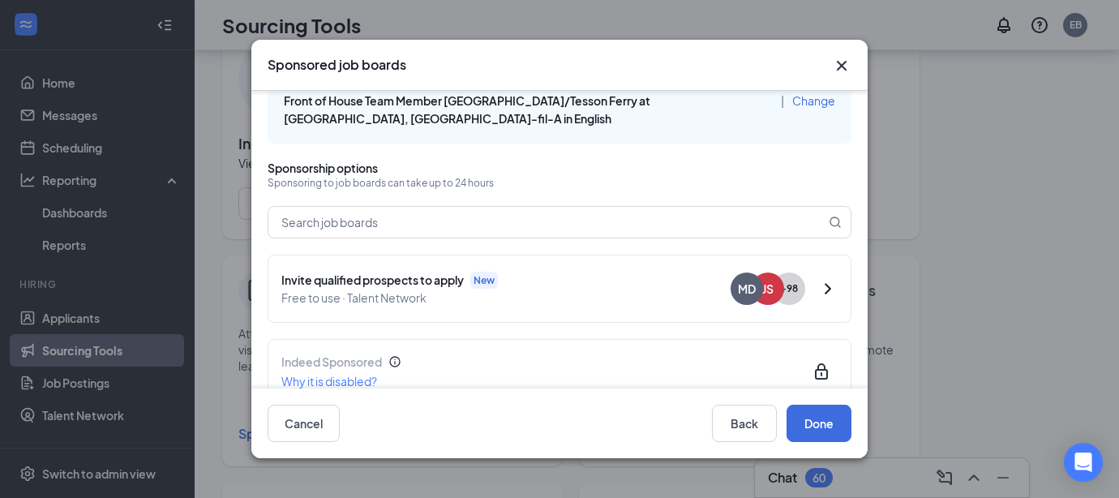
click at [848, 66] on icon "Cross" at bounding box center [841, 65] width 19 height 19
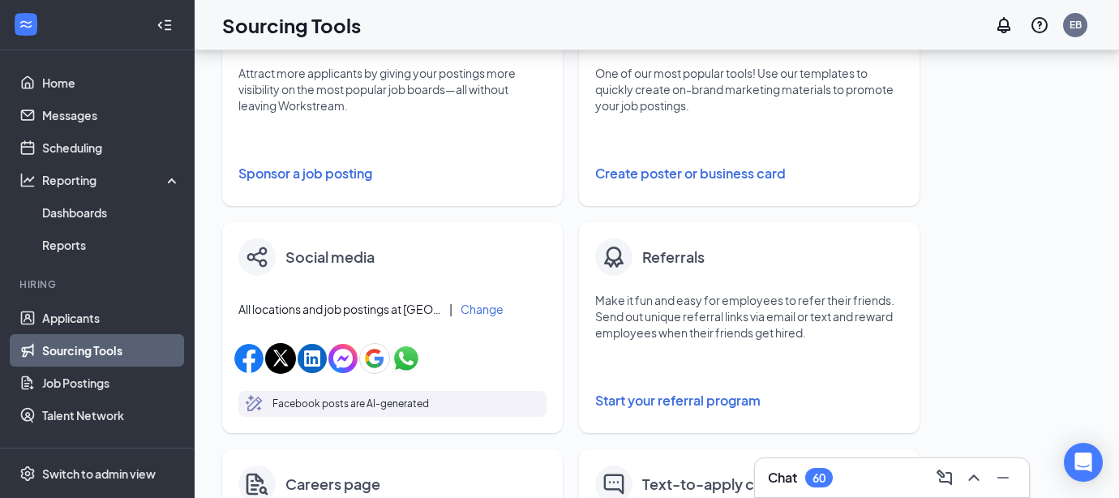
scroll to position [345, 0]
click at [380, 325] on div "Social media All locations and job postings at [GEOGRAPHIC_DATA]-fil-A | Change…" at bounding box center [392, 326] width 341 height 211
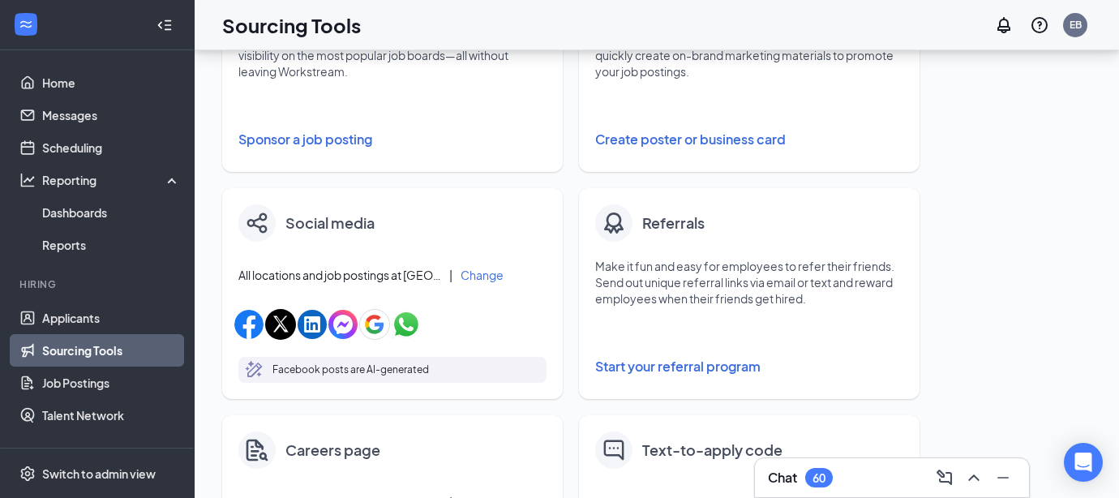
scroll to position [421, 0]
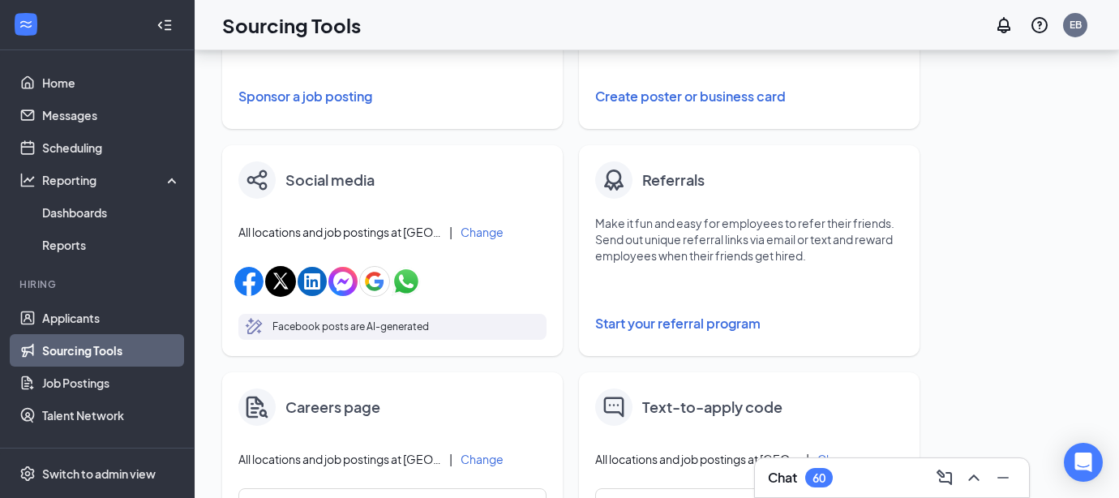
click at [630, 322] on button "Start your referral program" at bounding box center [749, 323] width 308 height 32
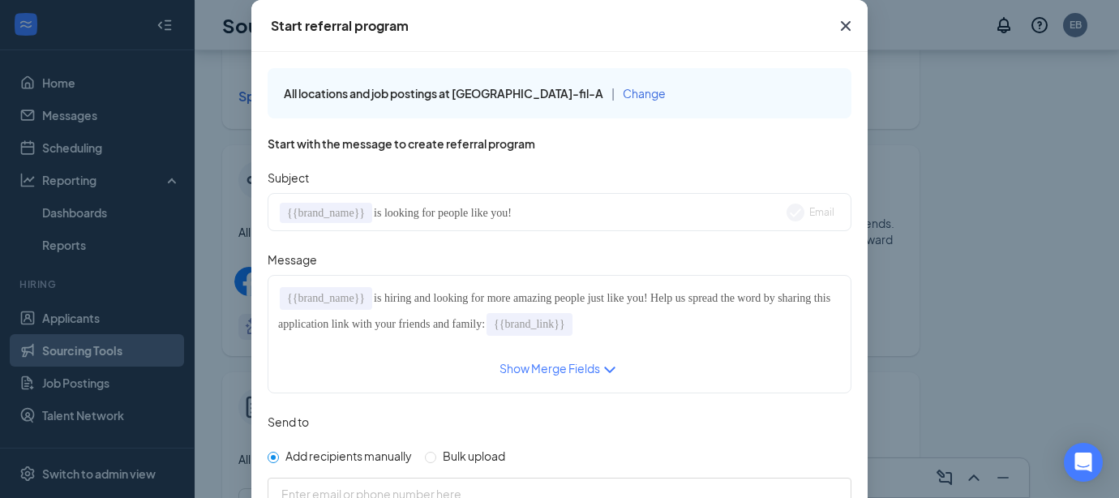
scroll to position [0, 0]
click at [844, 26] on icon "Cross" at bounding box center [845, 25] width 19 height 19
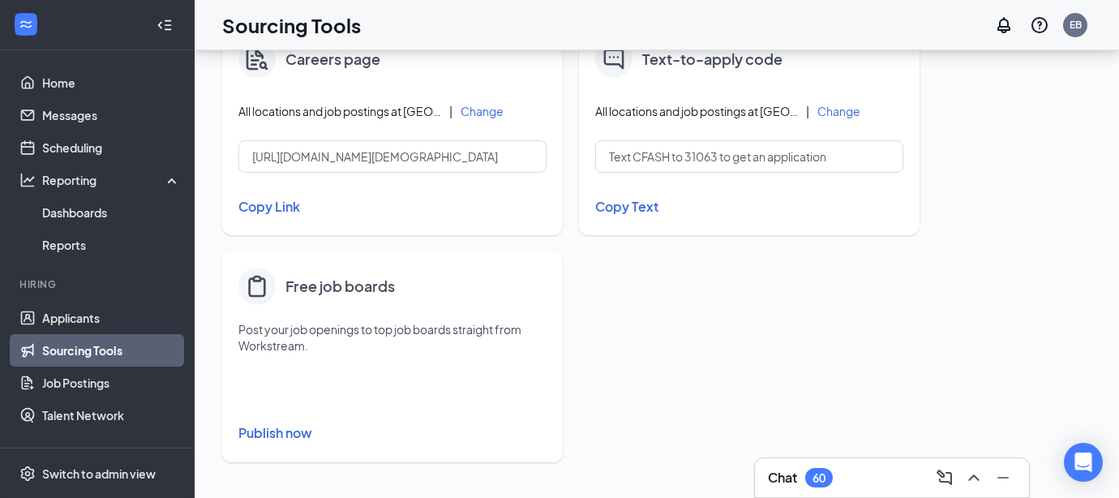
scroll to position [769, 0]
click at [298, 437] on button "Publish now" at bounding box center [392, 433] width 308 height 26
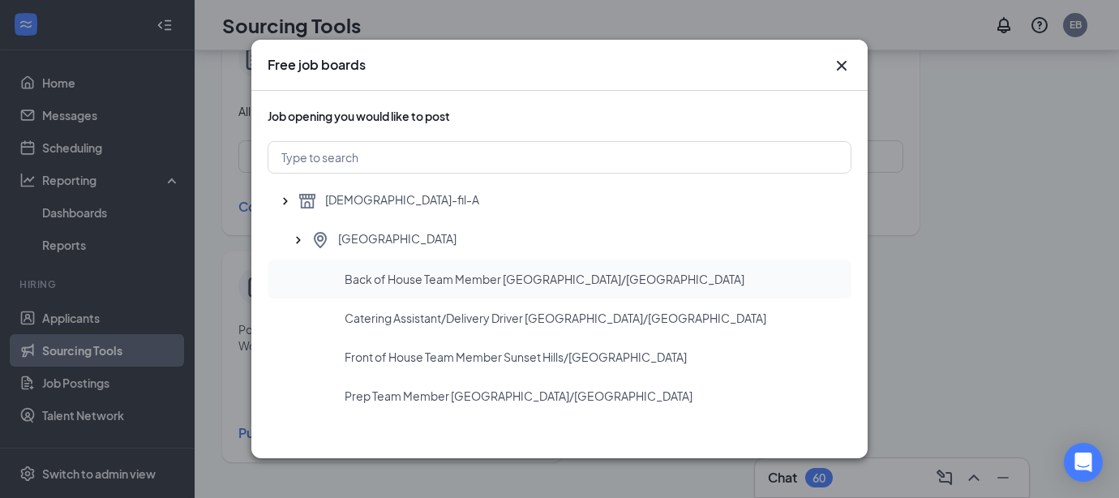
click at [436, 279] on span "Back of House Team Member [GEOGRAPHIC_DATA]/[GEOGRAPHIC_DATA]" at bounding box center [545, 279] width 400 height 16
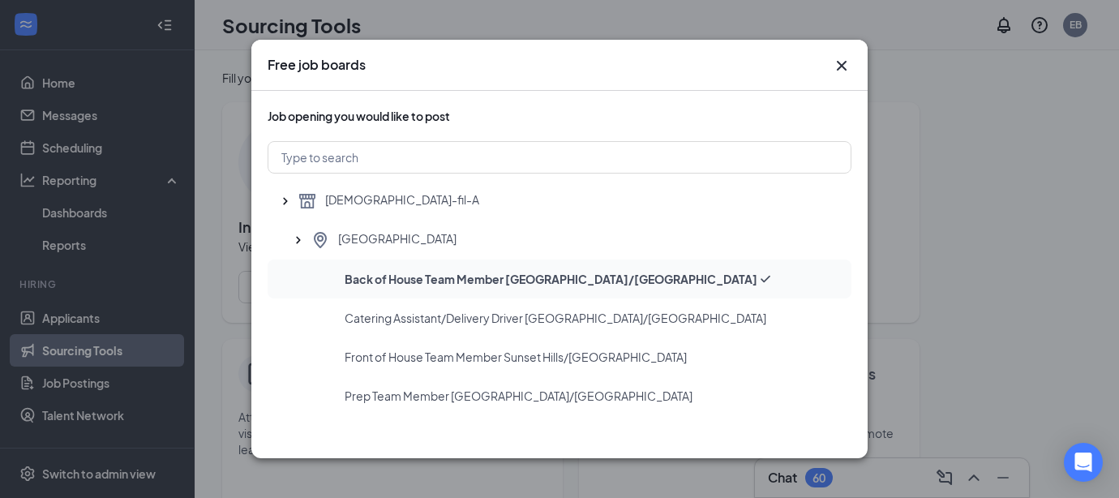
scroll to position [0, 0]
click at [612, 282] on span "Back of House Team Member [GEOGRAPHIC_DATA]/[GEOGRAPHIC_DATA]" at bounding box center [551, 279] width 413 height 16
click at [504, 157] on input "text" at bounding box center [560, 157] width 584 height 32
click at [465, 279] on span "Back of House Team Member [GEOGRAPHIC_DATA]/[GEOGRAPHIC_DATA]" at bounding box center [551, 279] width 413 height 16
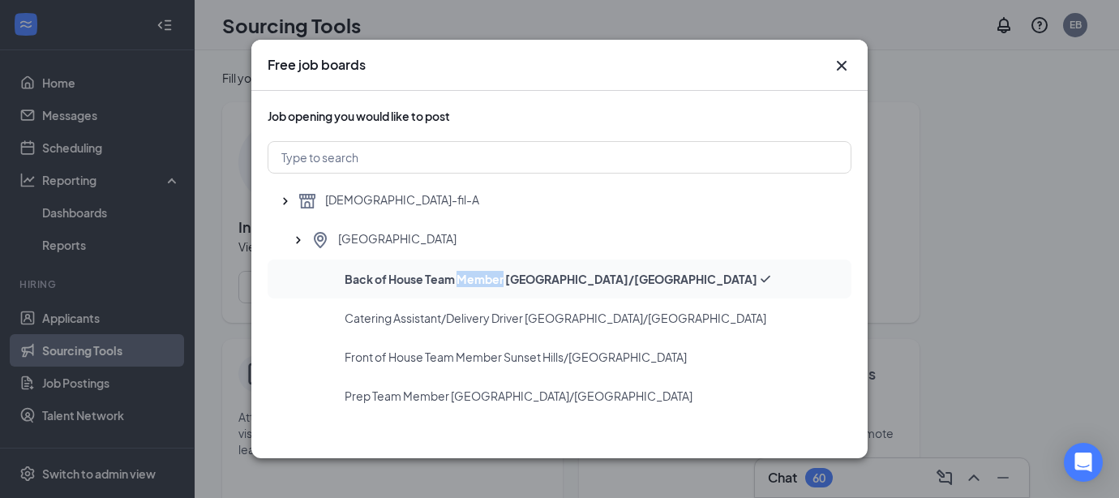
click at [465, 279] on span "Back of House Team Member [GEOGRAPHIC_DATA]/[GEOGRAPHIC_DATA]" at bounding box center [551, 279] width 413 height 16
click at [402, 278] on span "Back of House Team Member [GEOGRAPHIC_DATA]/[GEOGRAPHIC_DATA]" at bounding box center [551, 279] width 413 height 16
click at [386, 281] on span "Back of House Team Member [GEOGRAPHIC_DATA]/[GEOGRAPHIC_DATA]" at bounding box center [551, 279] width 413 height 16
click at [291, 203] on icon "SmallChevronUp" at bounding box center [285, 201] width 16 height 16
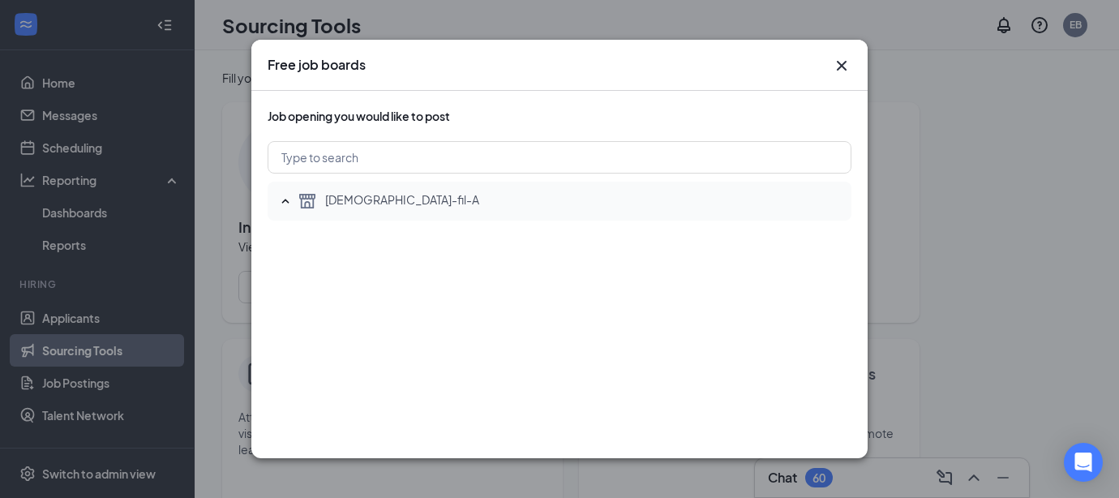
click at [290, 202] on icon "SmallChevronUp" at bounding box center [285, 201] width 16 height 16
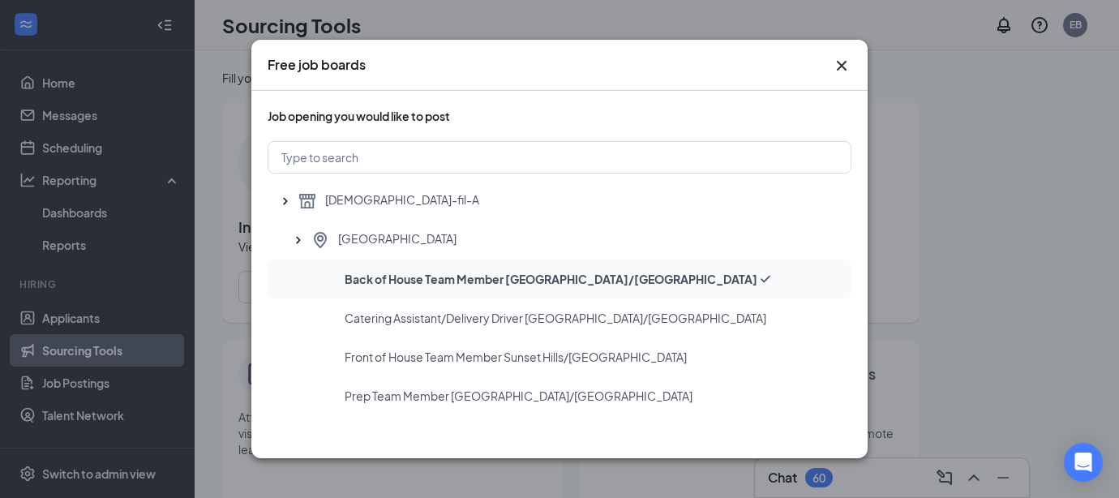
click at [393, 279] on span "Back of House Team Member [GEOGRAPHIC_DATA]/[GEOGRAPHIC_DATA]" at bounding box center [551, 279] width 413 height 16
click at [398, 318] on span "Catering Assistant/Delivery Driver [GEOGRAPHIC_DATA]/[GEOGRAPHIC_DATA]" at bounding box center [556, 318] width 422 height 16
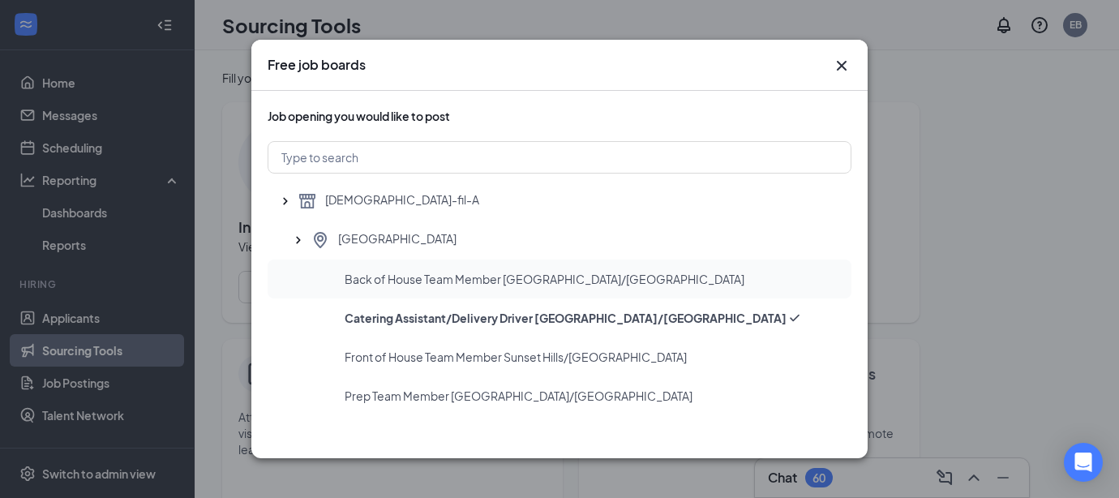
click at [397, 281] on span "Back of House Team Member [GEOGRAPHIC_DATA]/[GEOGRAPHIC_DATA]" at bounding box center [545, 279] width 400 height 16
click at [845, 63] on icon "Cross" at bounding box center [842, 66] width 10 height 10
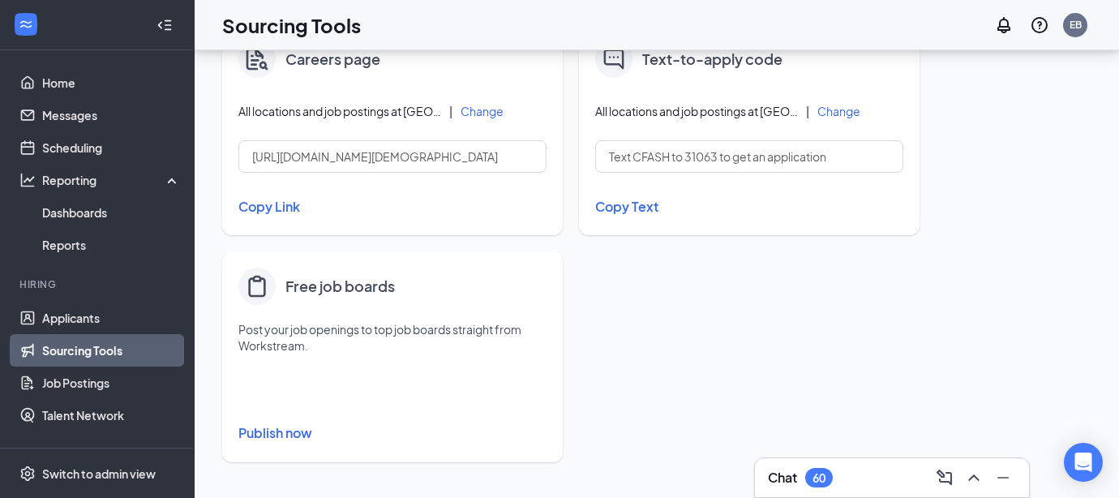
scroll to position [769, 0]
click at [286, 435] on button "Publish now" at bounding box center [392, 433] width 308 height 26
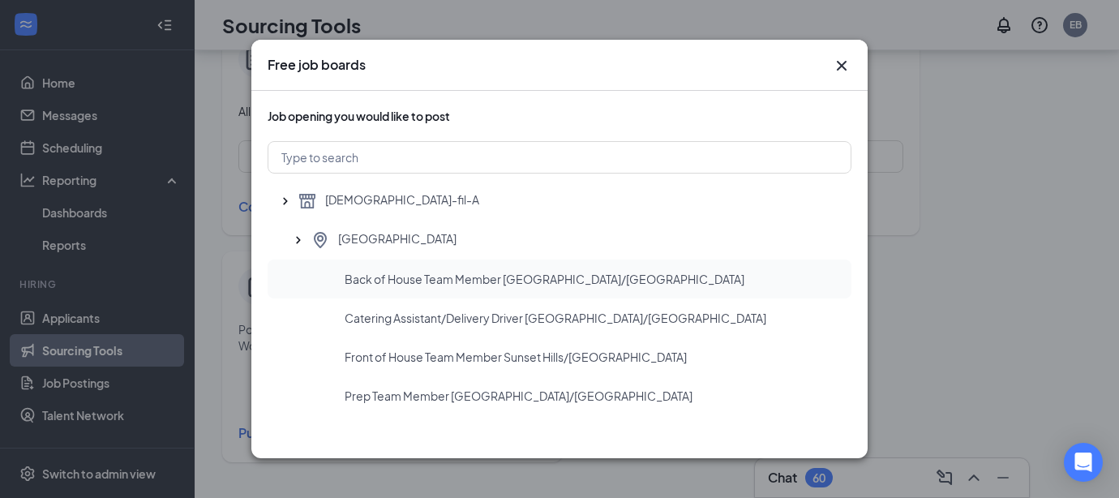
click at [460, 281] on span "Back of House Team Member [GEOGRAPHIC_DATA]/[GEOGRAPHIC_DATA]" at bounding box center [545, 279] width 400 height 16
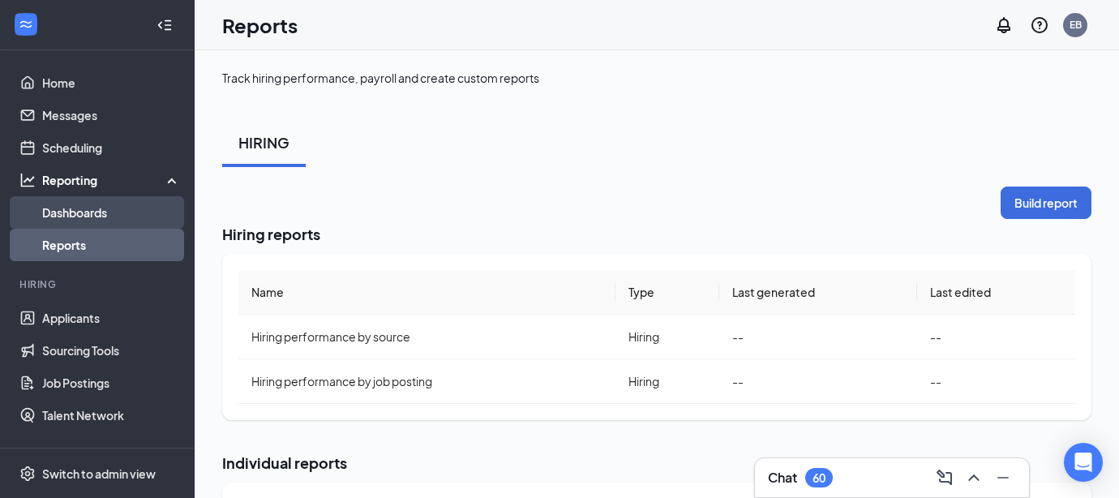
click at [104, 215] on link "Dashboards" at bounding box center [111, 212] width 139 height 32
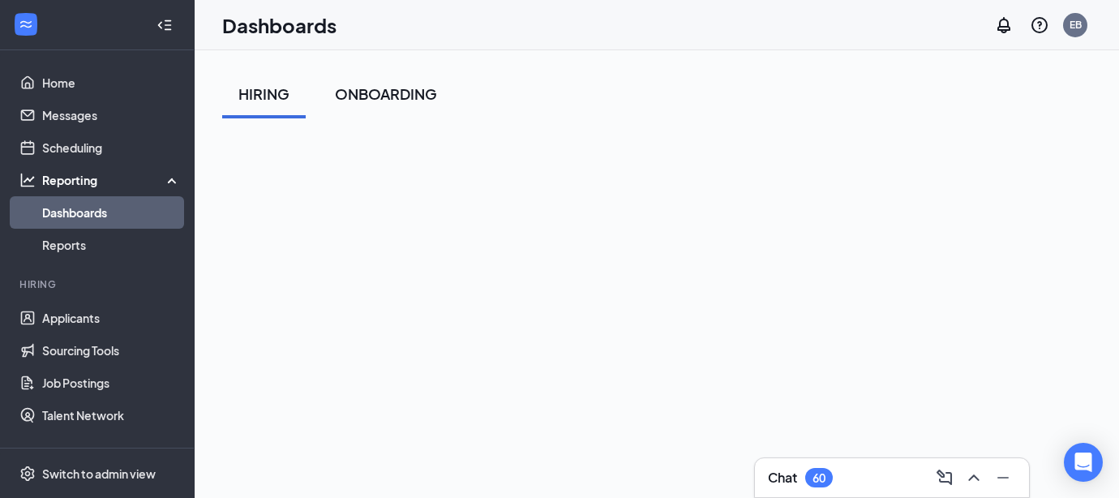
click at [378, 94] on div "ONBOARDING" at bounding box center [386, 94] width 102 height 20
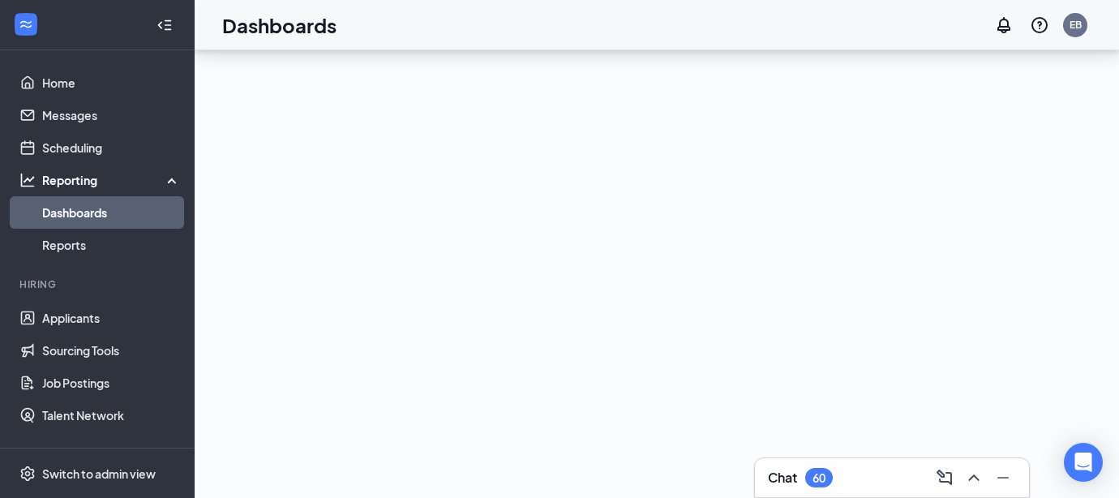
scroll to position [157, 0]
click at [90, 250] on link "Reports" at bounding box center [111, 245] width 139 height 32
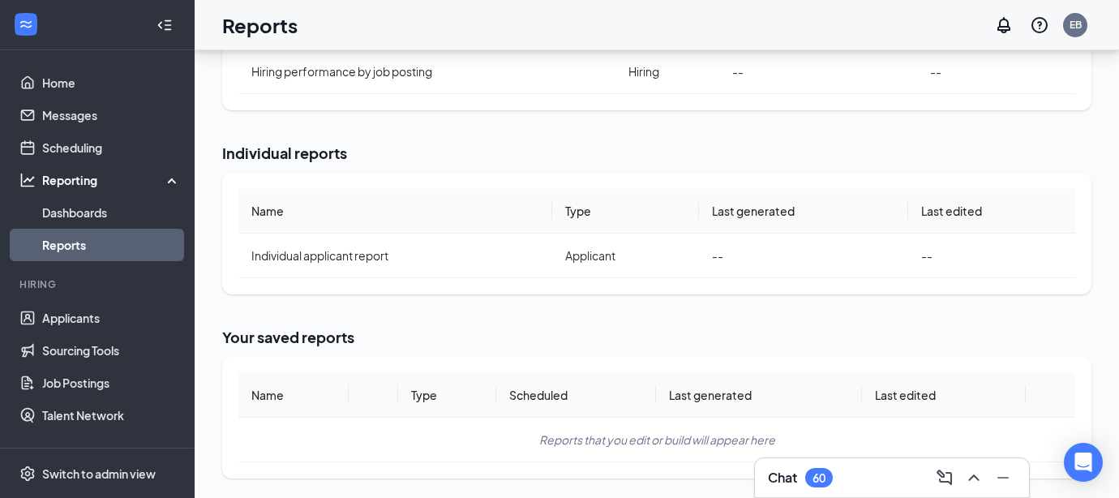
scroll to position [310, 0]
click at [108, 379] on link "Job Postings" at bounding box center [111, 383] width 139 height 32
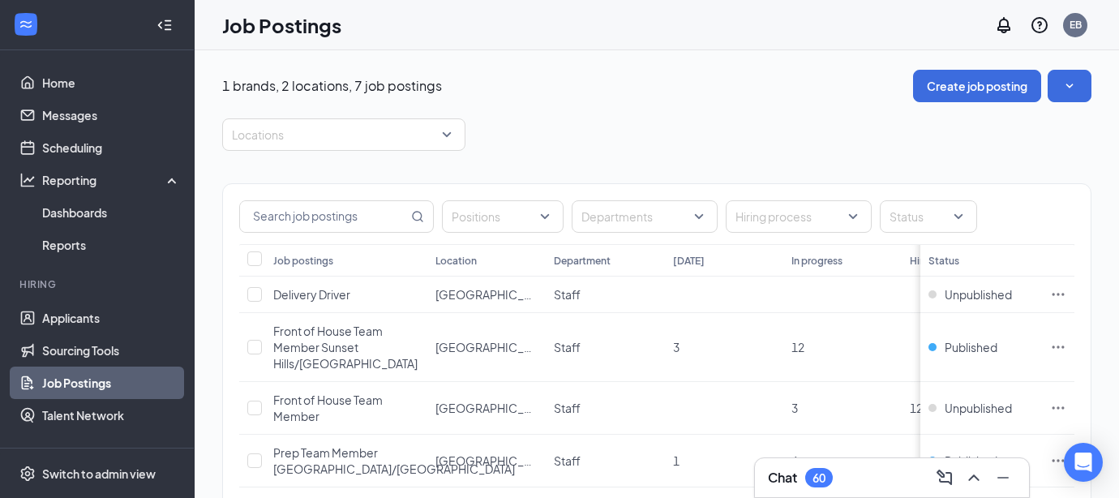
click at [110, 382] on link "Job Postings" at bounding box center [111, 383] width 139 height 32
click at [980, 79] on button "Create job posting" at bounding box center [977, 86] width 128 height 32
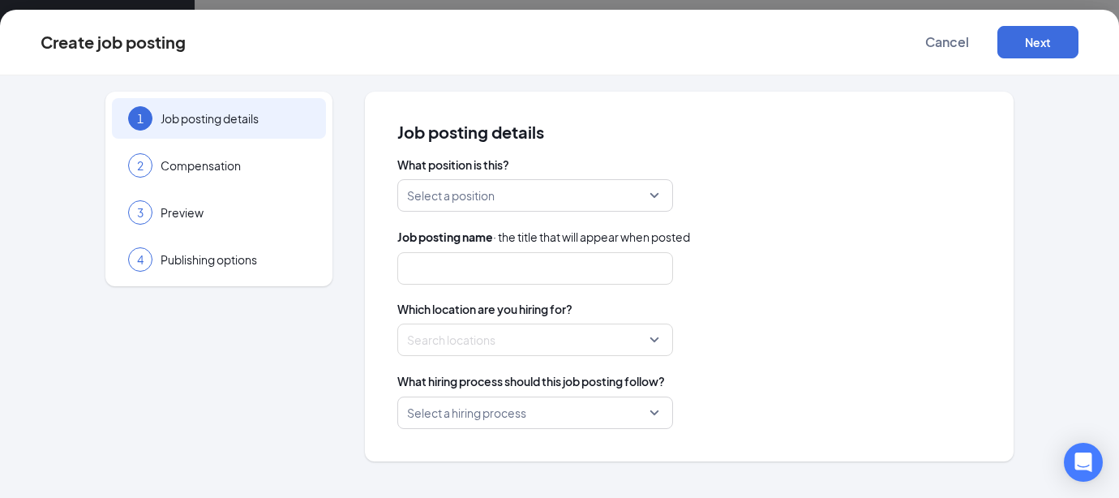
click at [659, 198] on div "Select a position" at bounding box center [535, 195] width 276 height 32
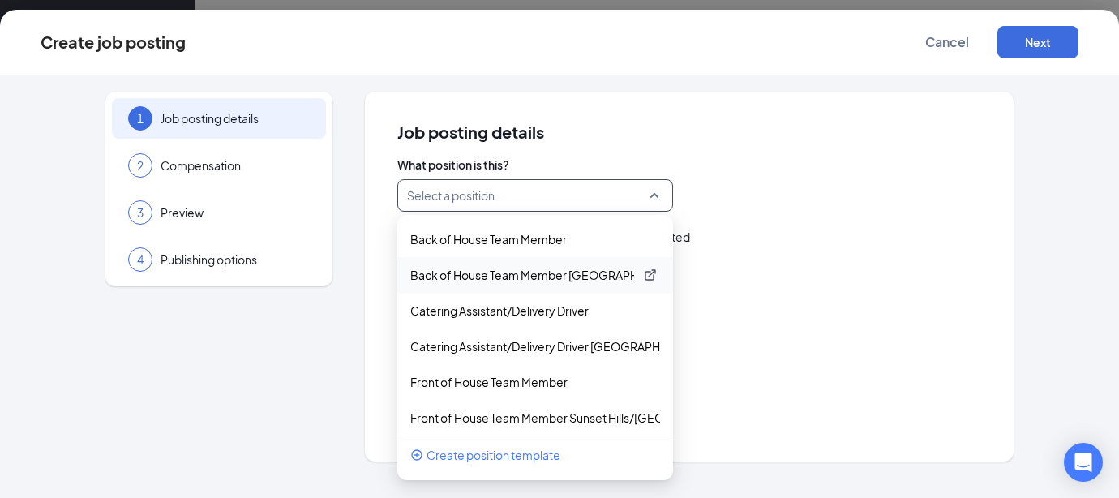
click at [568, 278] on p "Back of House Team Member [GEOGRAPHIC_DATA]/[GEOGRAPHIC_DATA]" at bounding box center [522, 275] width 224 height 16
type input "Back of House Team Member"
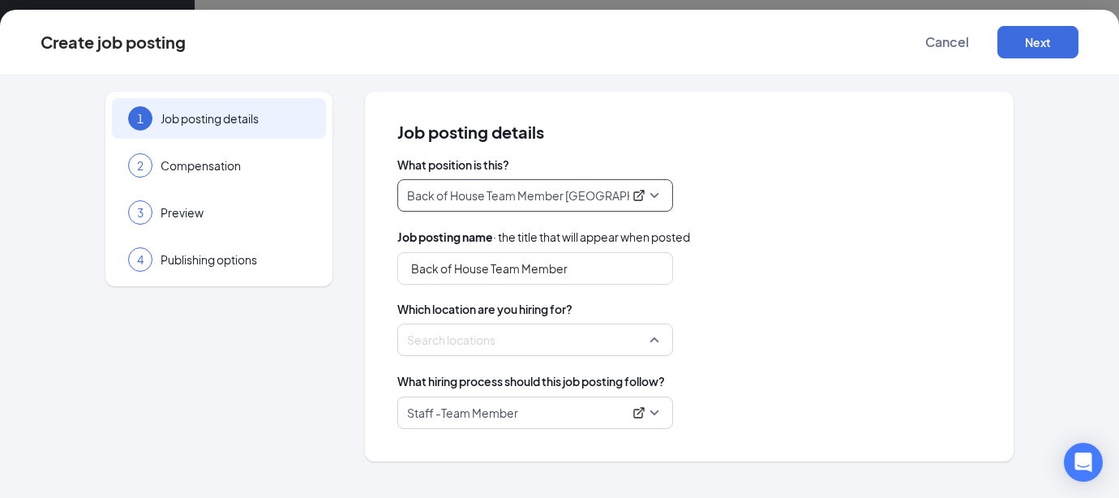
click at [662, 340] on div "Search locations" at bounding box center [535, 340] width 276 height 32
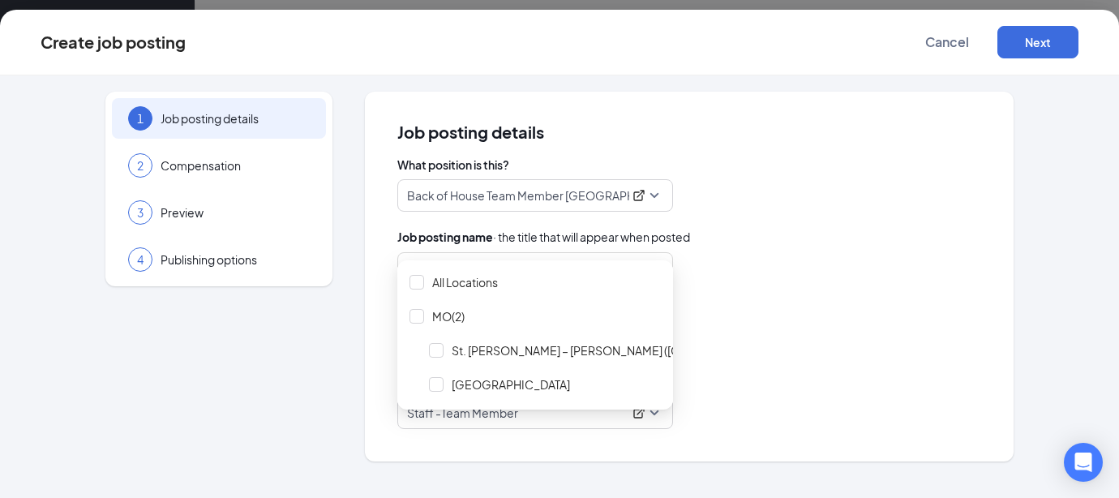
scroll to position [35, 0]
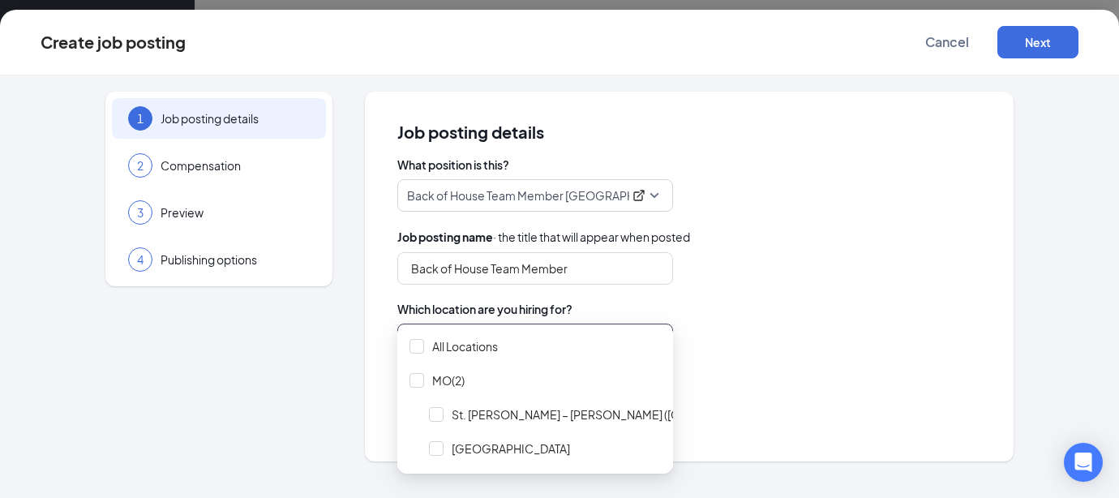
click at [814, 316] on span "Which location are you hiring for?" at bounding box center [689, 309] width 584 height 16
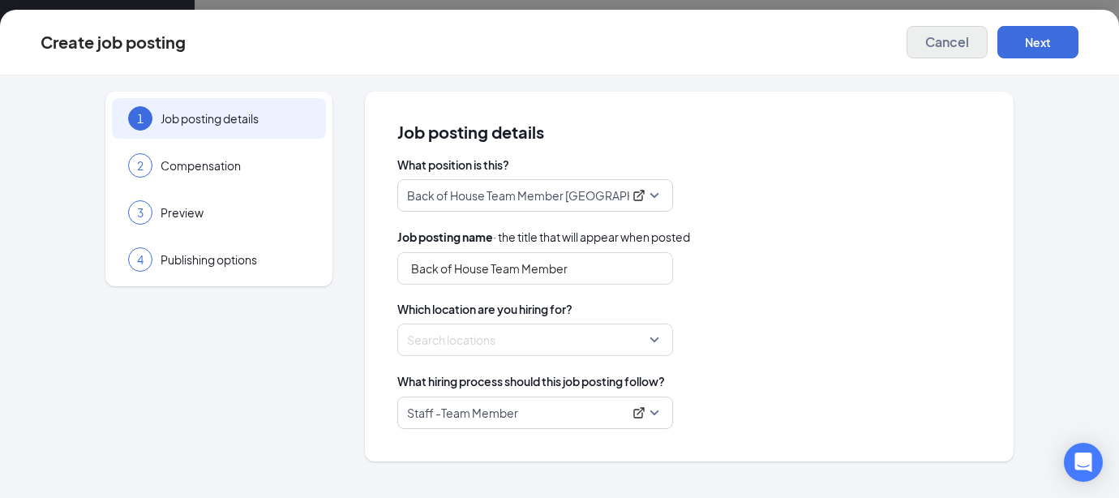
click at [934, 48] on span "Cancel" at bounding box center [947, 42] width 44 height 16
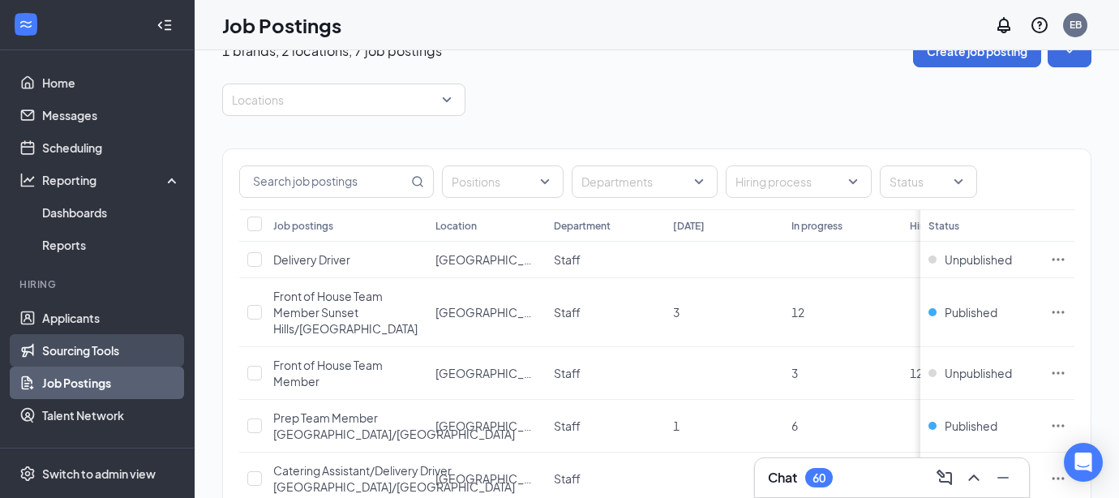
click at [130, 354] on link "Sourcing Tools" at bounding box center [111, 350] width 139 height 32
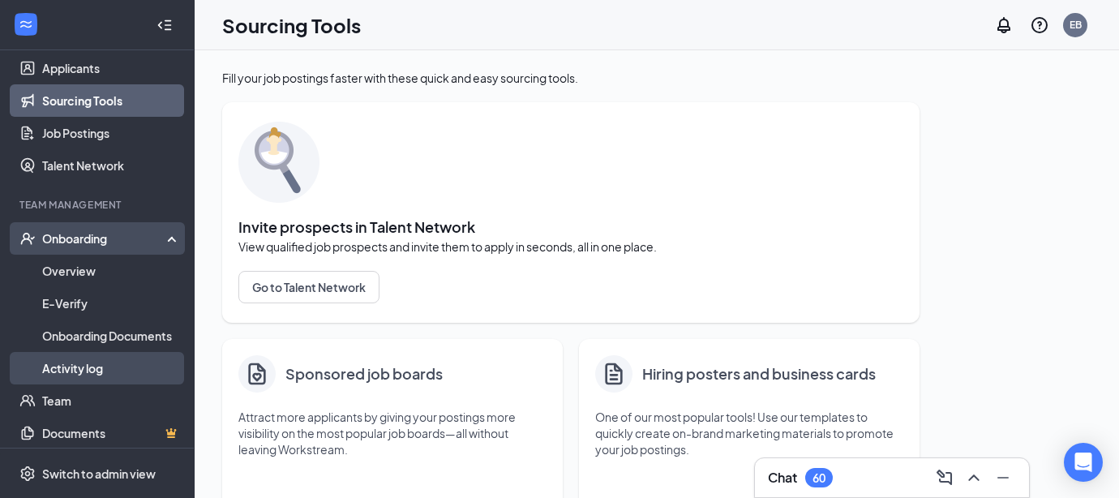
scroll to position [251, 0]
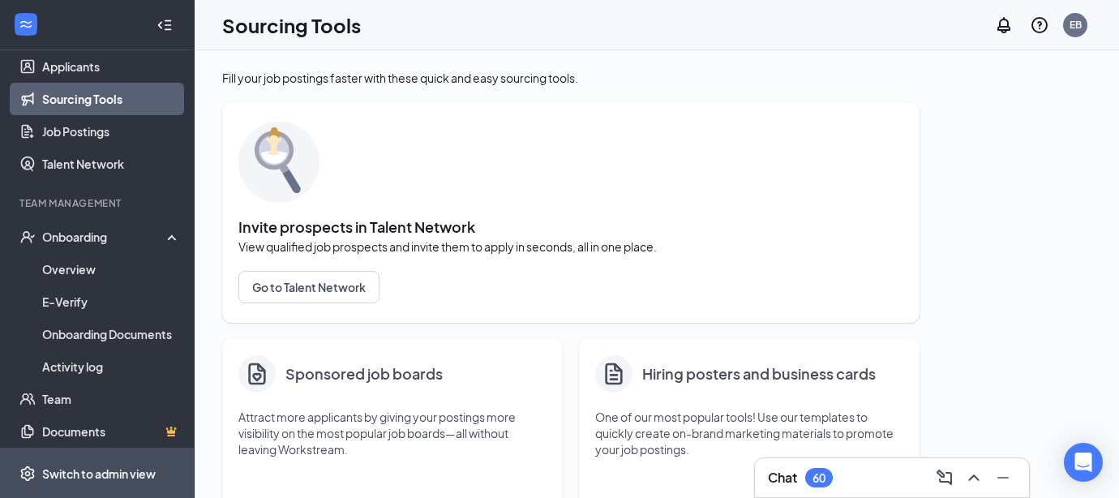
click at [120, 472] on div "Switch to admin view" at bounding box center [99, 474] width 114 height 16
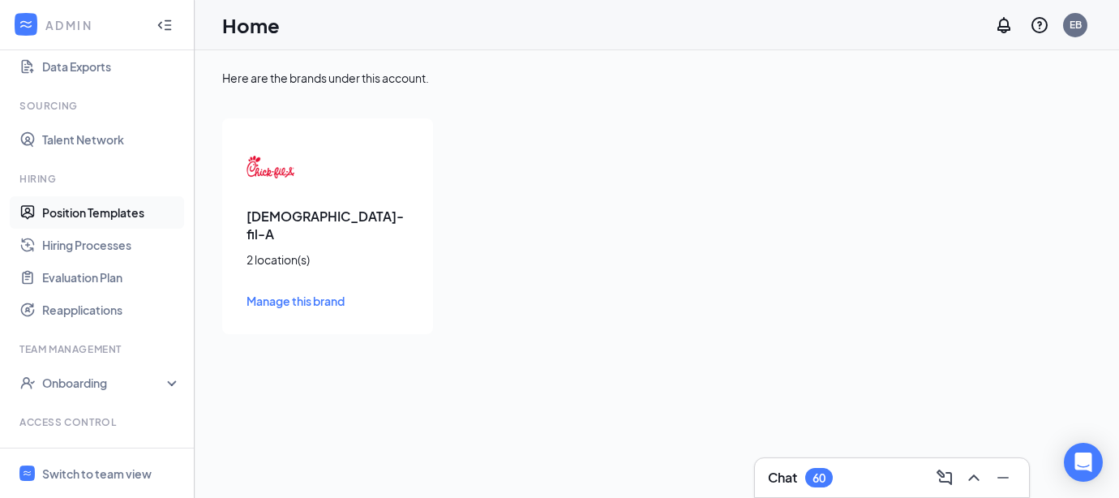
click at [127, 219] on link "Position Templates" at bounding box center [111, 212] width 139 height 32
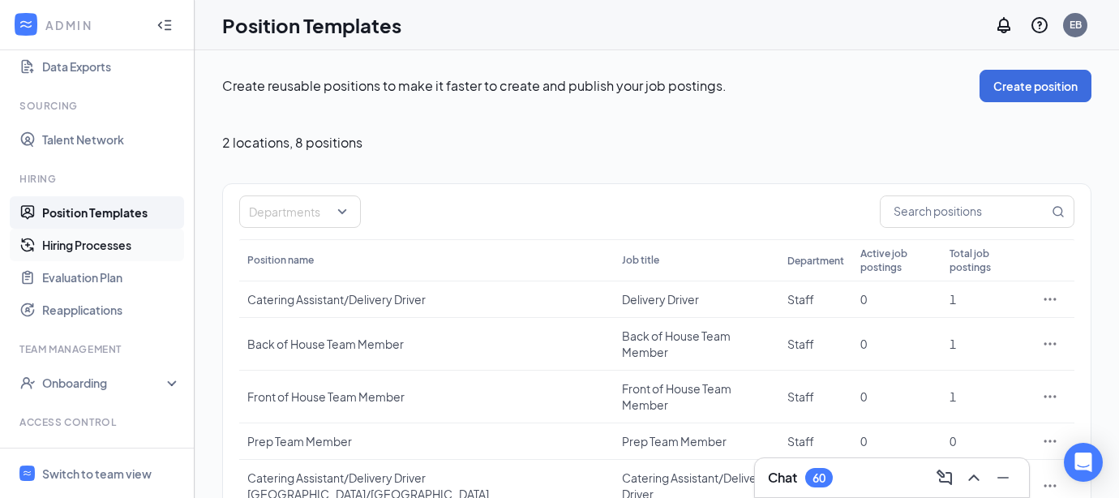
click at [122, 247] on link "Hiring Processes" at bounding box center [111, 245] width 139 height 32
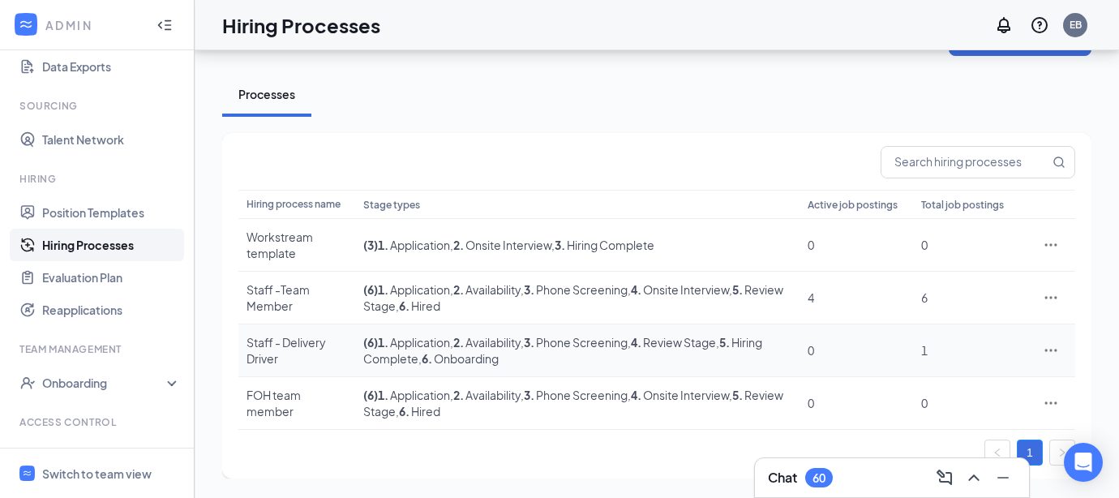
scroll to position [61, 0]
click at [310, 305] on div "Staff -Team Member" at bounding box center [297, 297] width 101 height 32
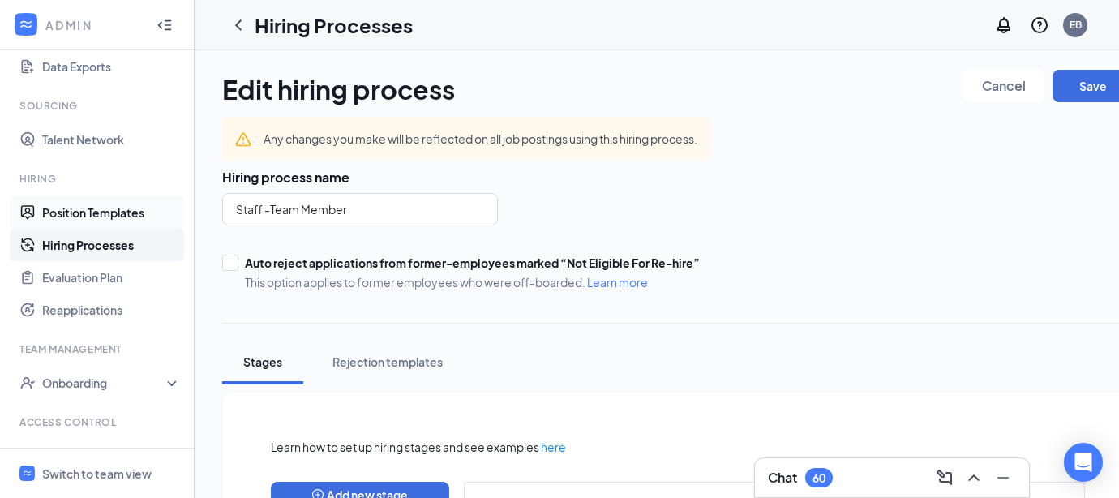
click at [122, 218] on link "Position Templates" at bounding box center [111, 212] width 139 height 32
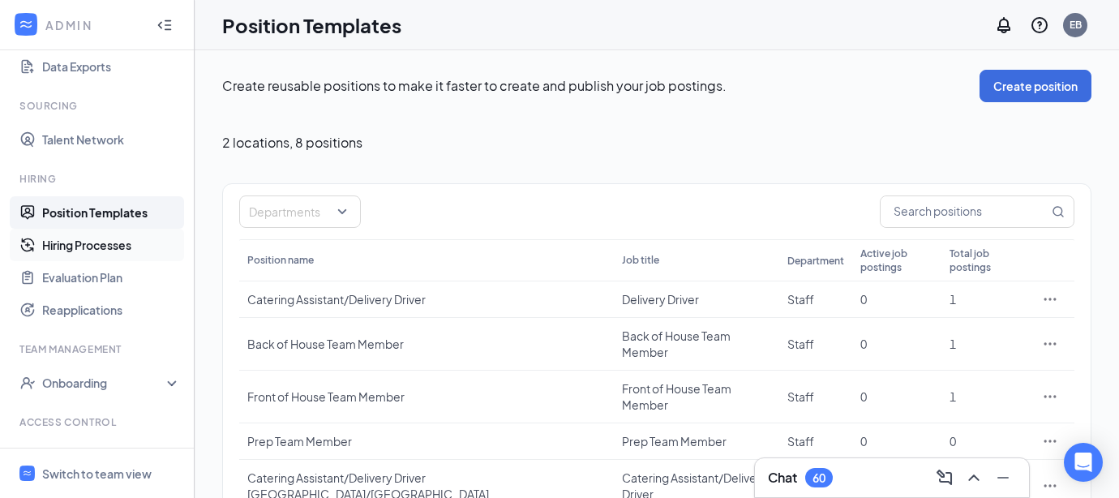
click at [122, 252] on link "Hiring Processes" at bounding box center [111, 245] width 139 height 32
